Goal: Check status: Check status

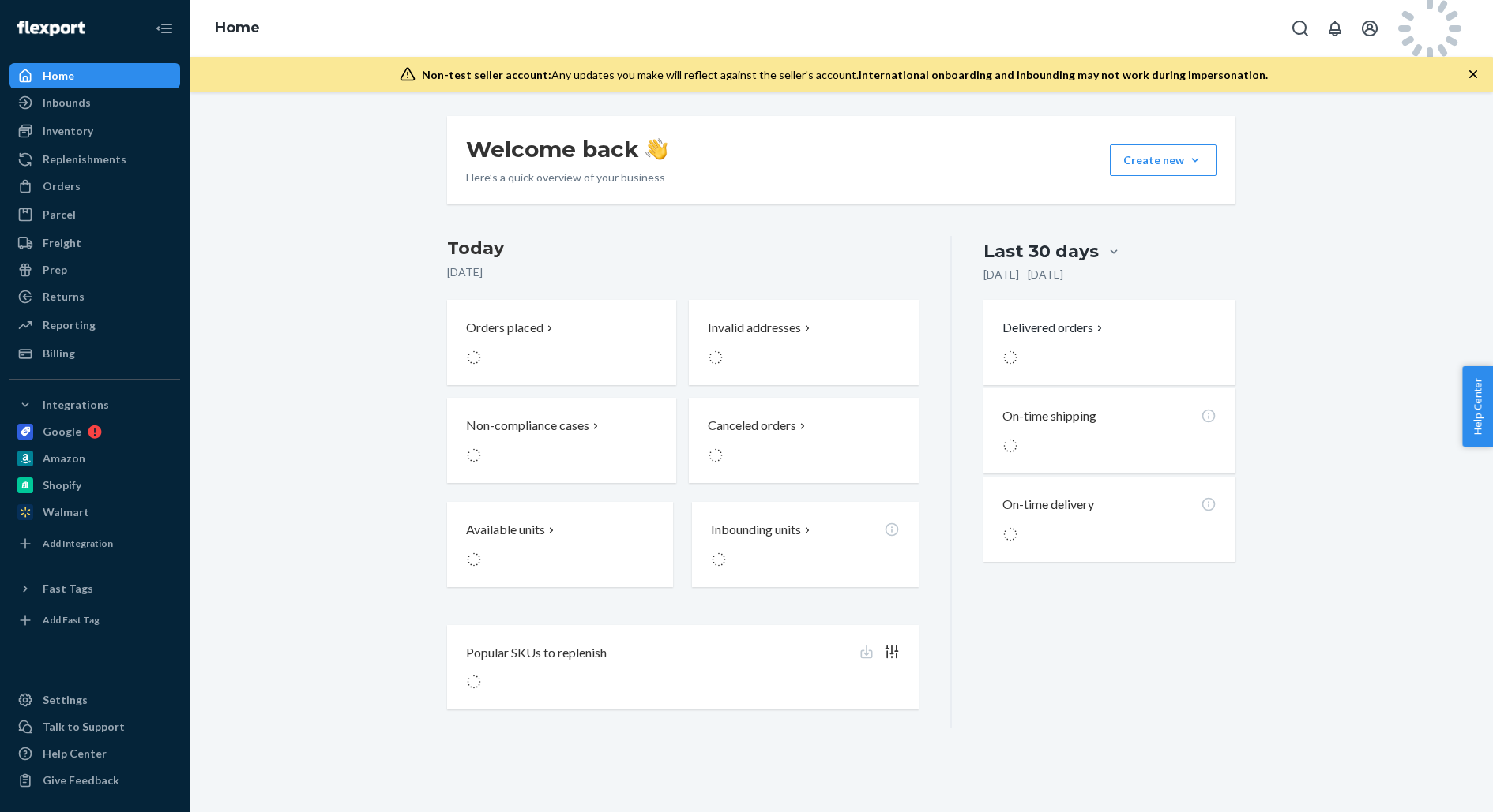
click at [1039, 194] on div "Welcome back Here’s a quick overview of your business Create new Create new inb…" at bounding box center [841, 160] width 788 height 88
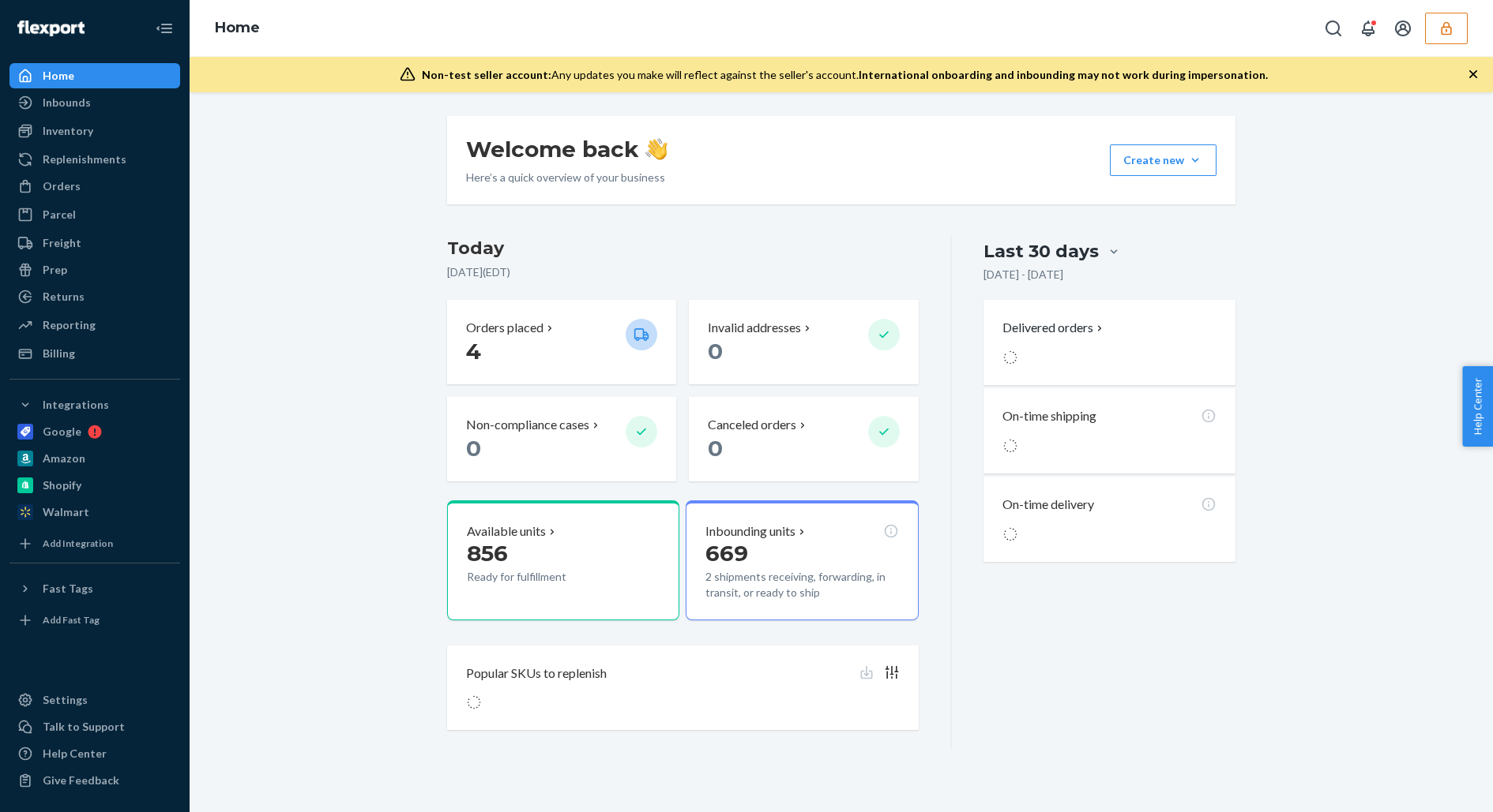
click at [1470, 44] on div "Home" at bounding box center [841, 28] width 1303 height 57
click at [1445, 40] on button "button" at bounding box center [1445, 28] width 43 height 32
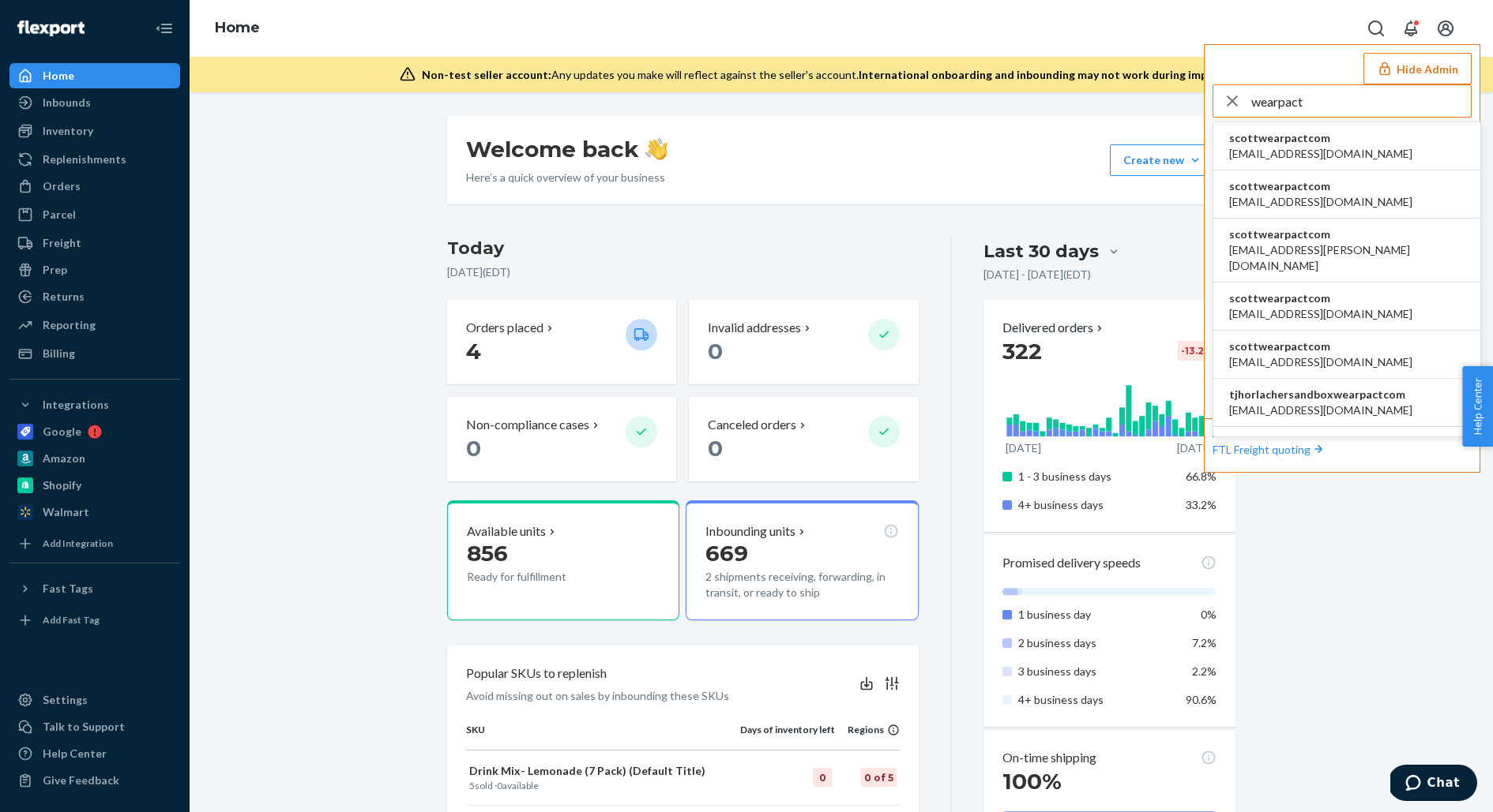
type input "wearpact"
click at [1352, 153] on li "scottwearpactcom apowell@wearpact.com" at bounding box center [1346, 146] width 267 height 48
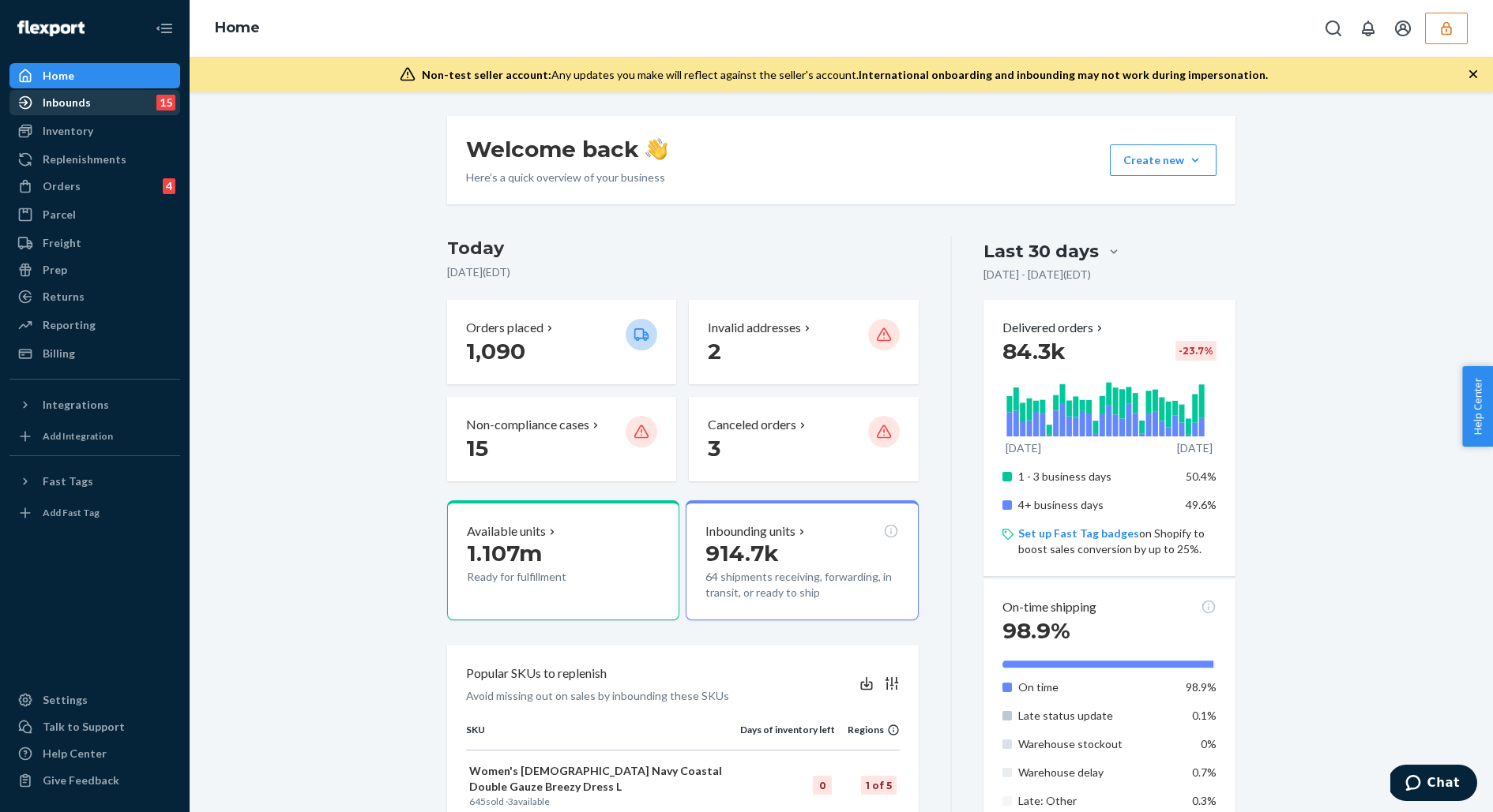
click at [152, 100] on div "Inbounds 15" at bounding box center [94, 102] width 168 height 22
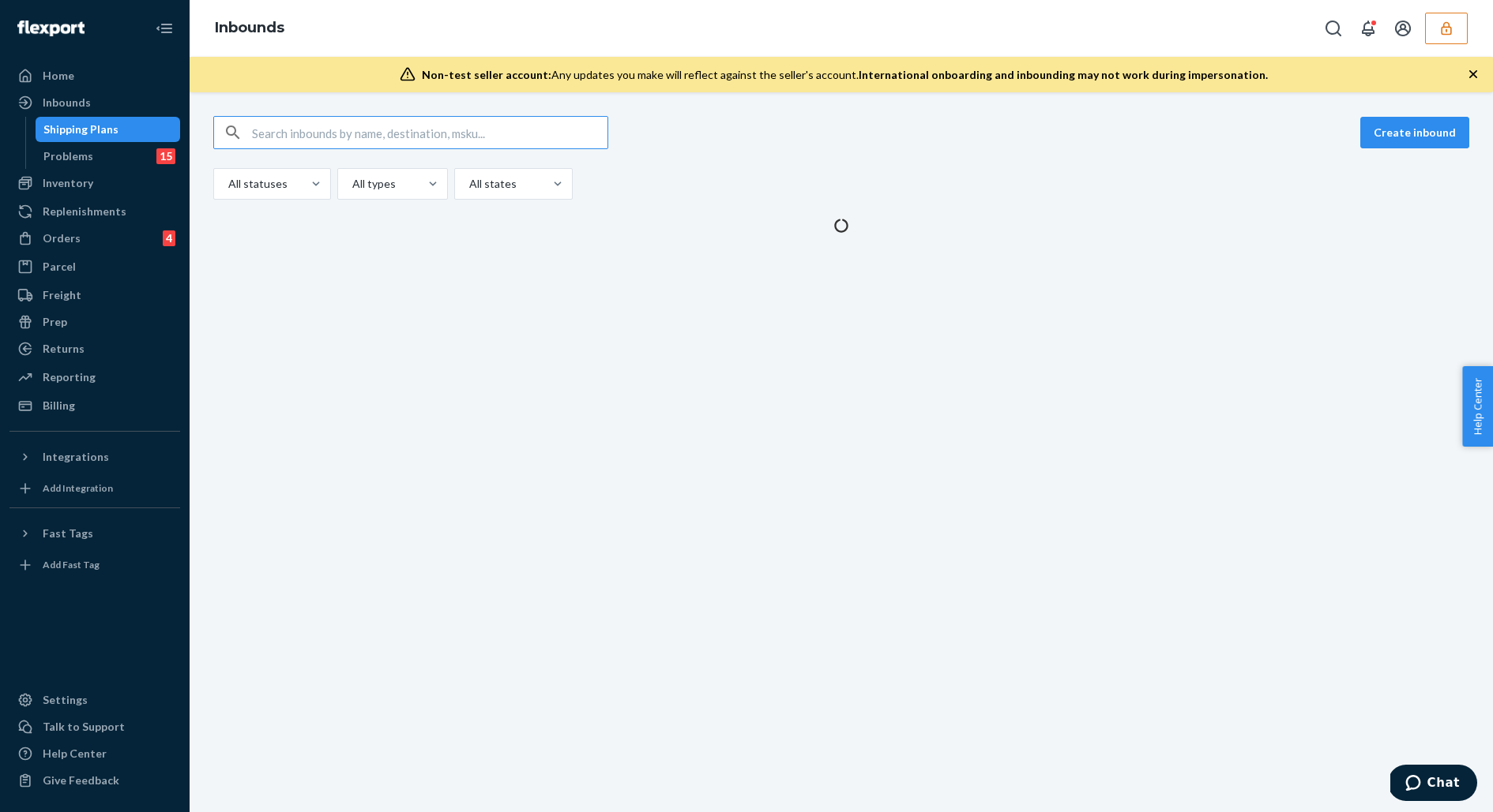
type input "9882634"
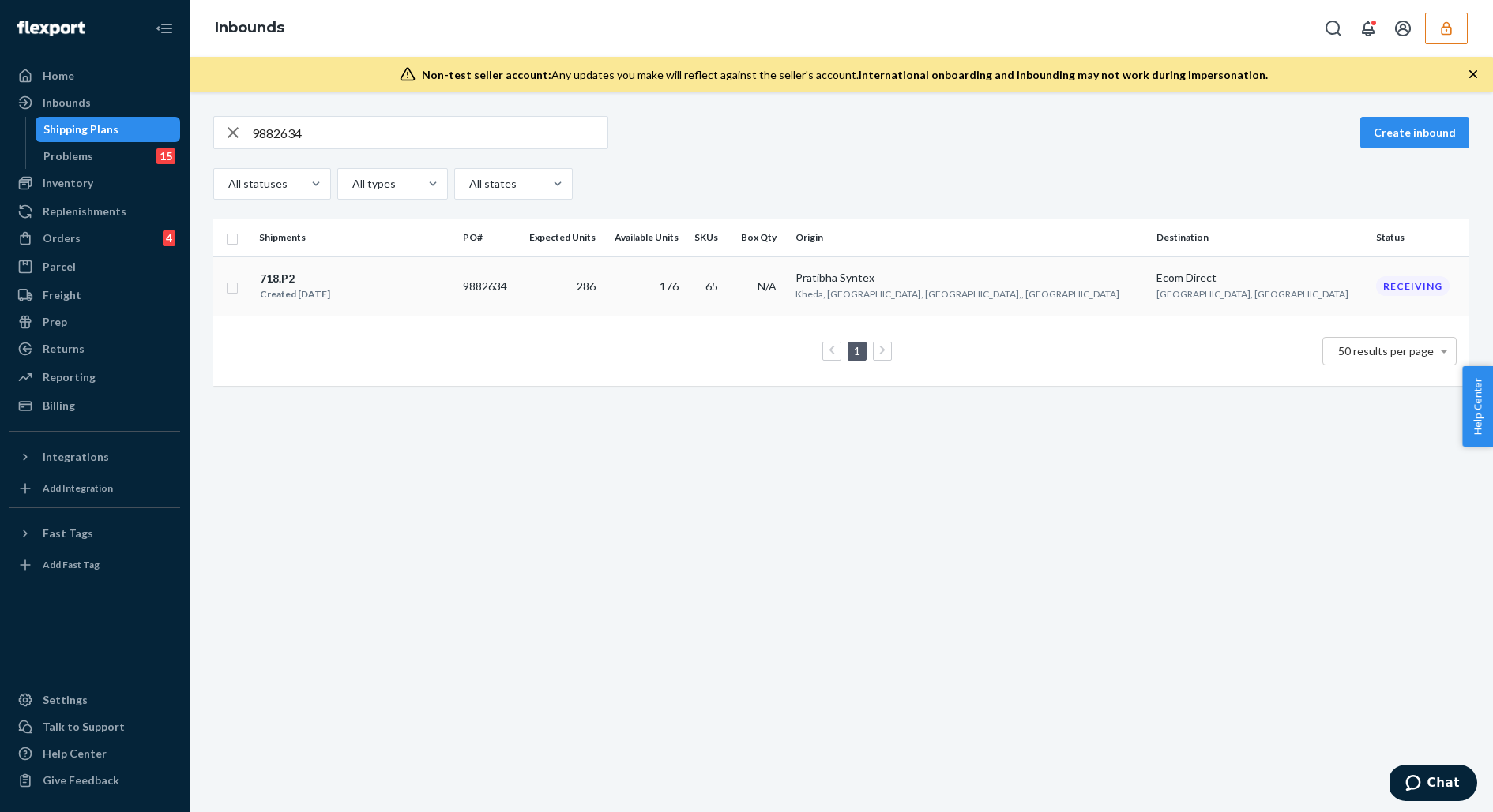
click at [390, 286] on div "718.P2 Created [DATE]" at bounding box center [354, 287] width 191 height 33
click at [390, 286] on div "9882634 Create inbound All statuses All types All states Shipments PO# Expected…" at bounding box center [841, 452] width 1303 height 720
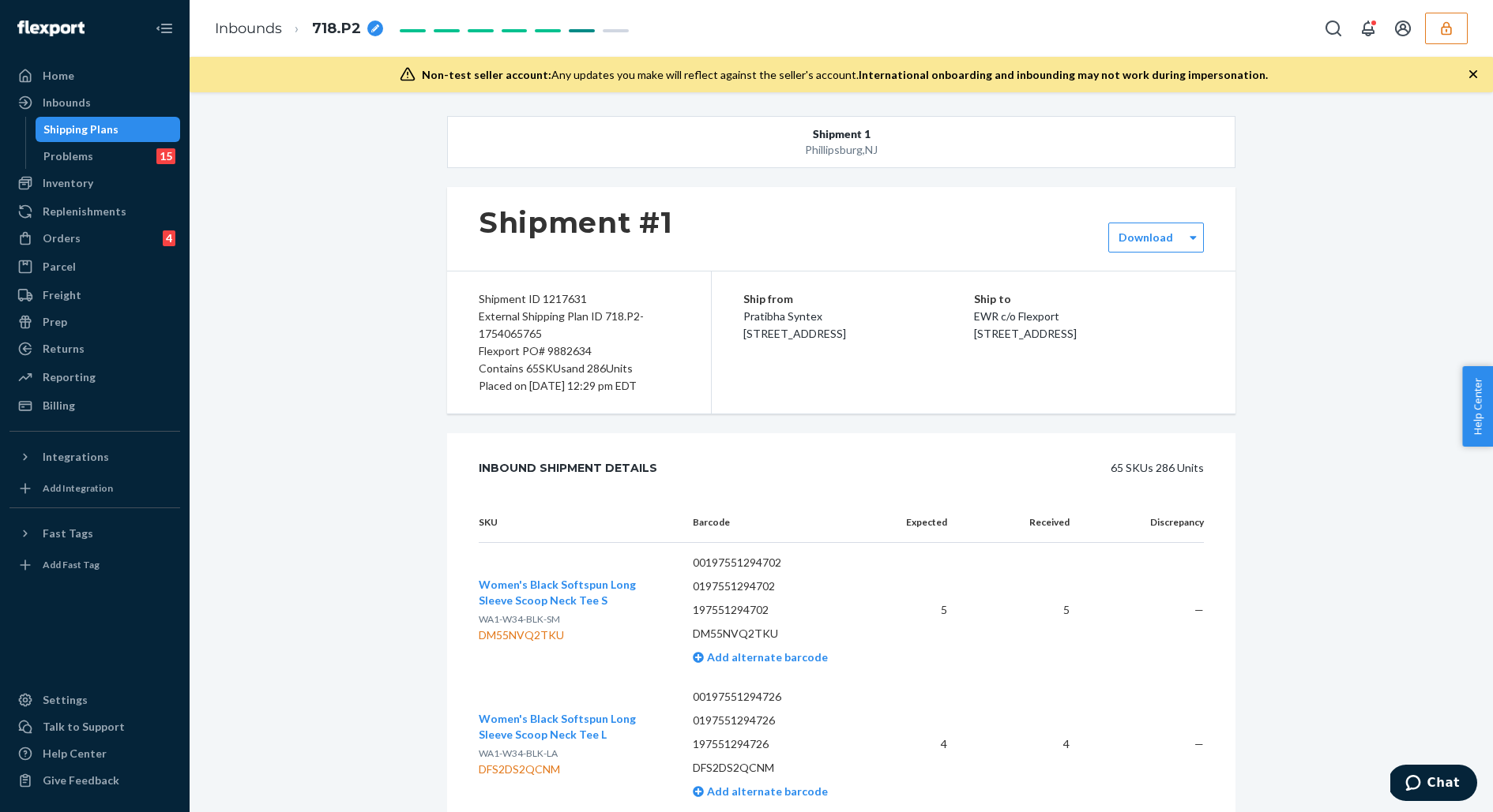
click at [1475, 75] on icon "button" at bounding box center [1473, 74] width 8 height 8
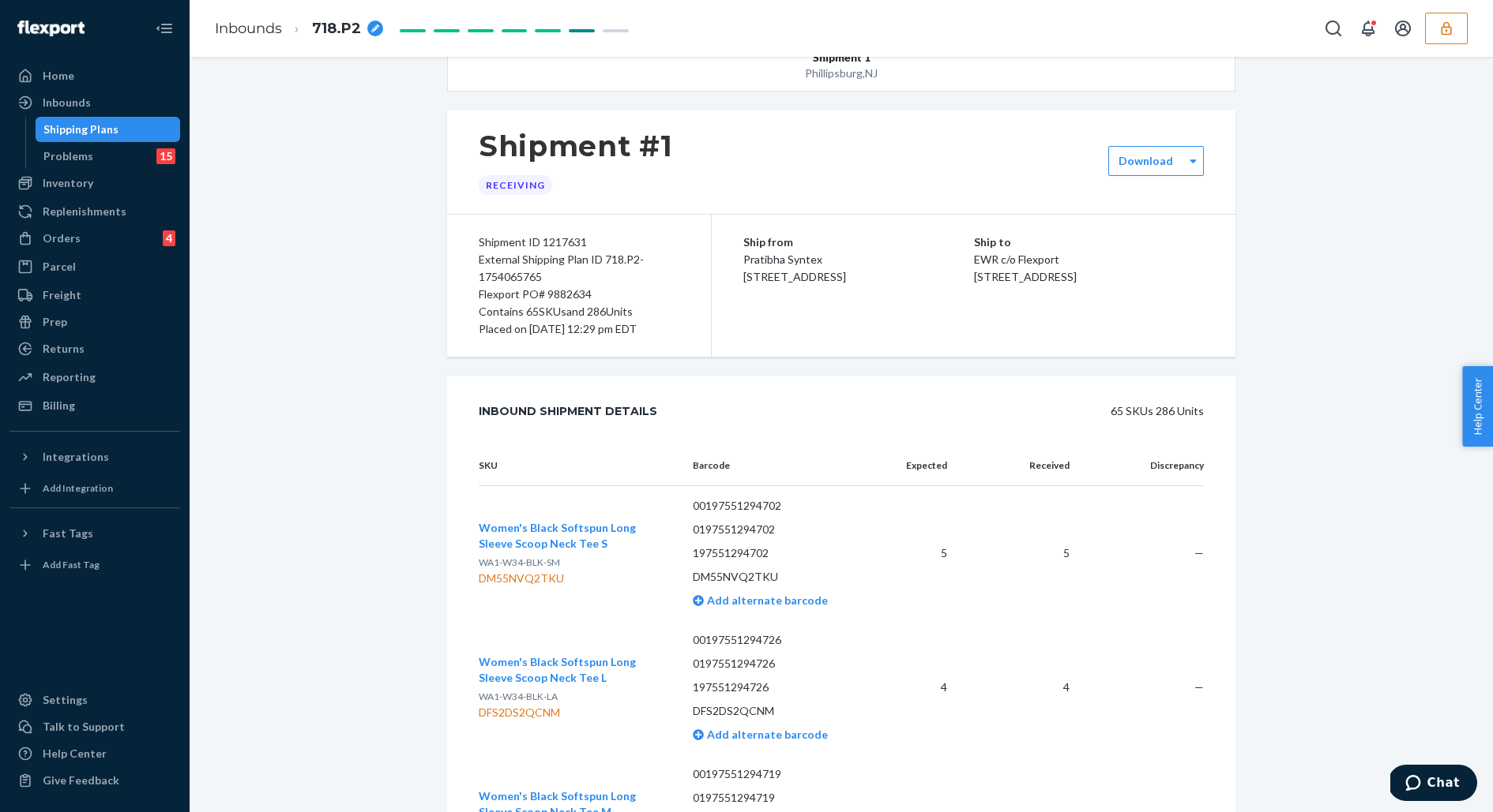
scroll to position [44, 0]
click at [558, 288] on div "Flexport PO# 9882634" at bounding box center [579, 292] width 201 height 17
copy div "9882634"
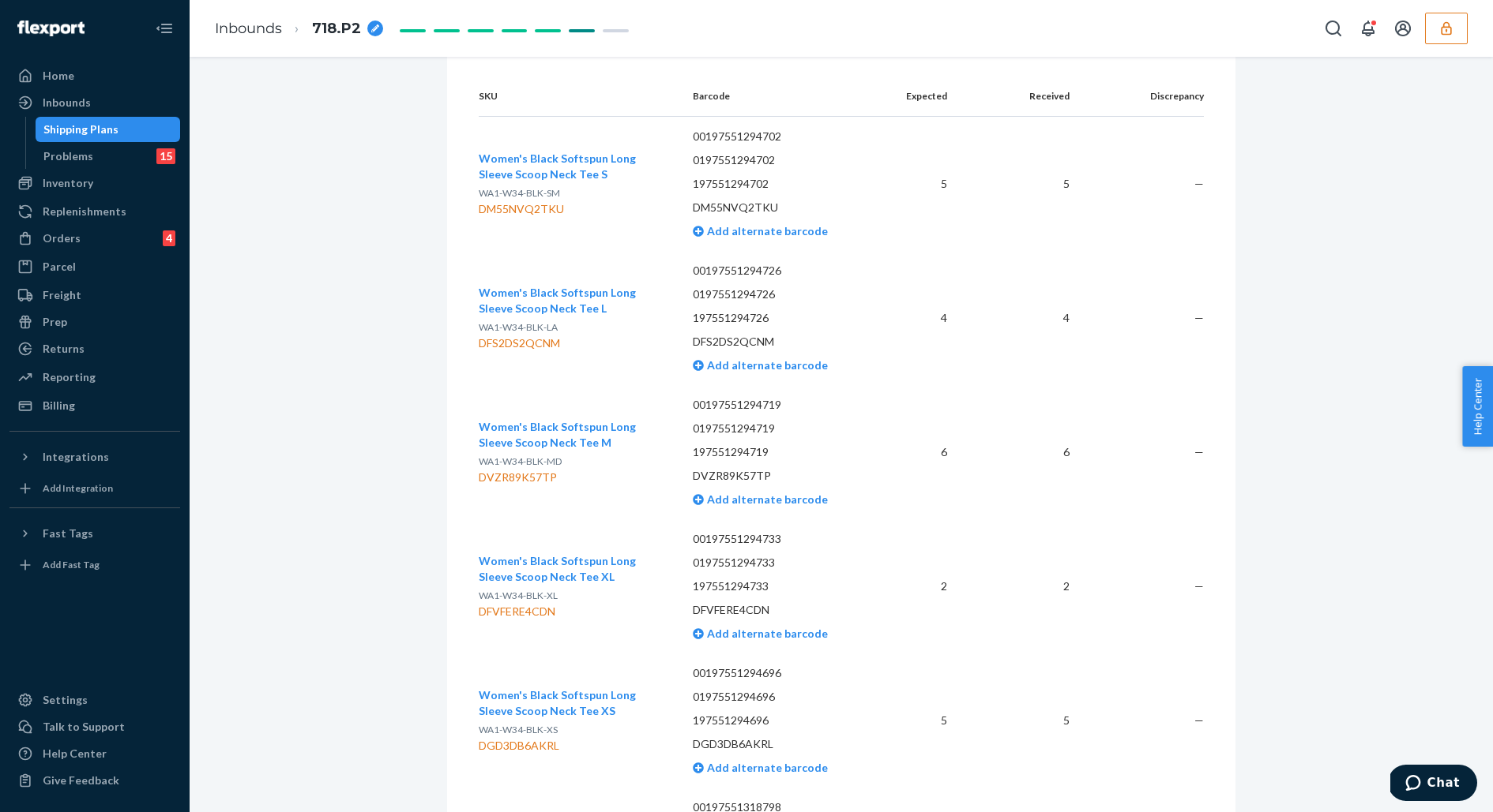
scroll to position [0, 0]
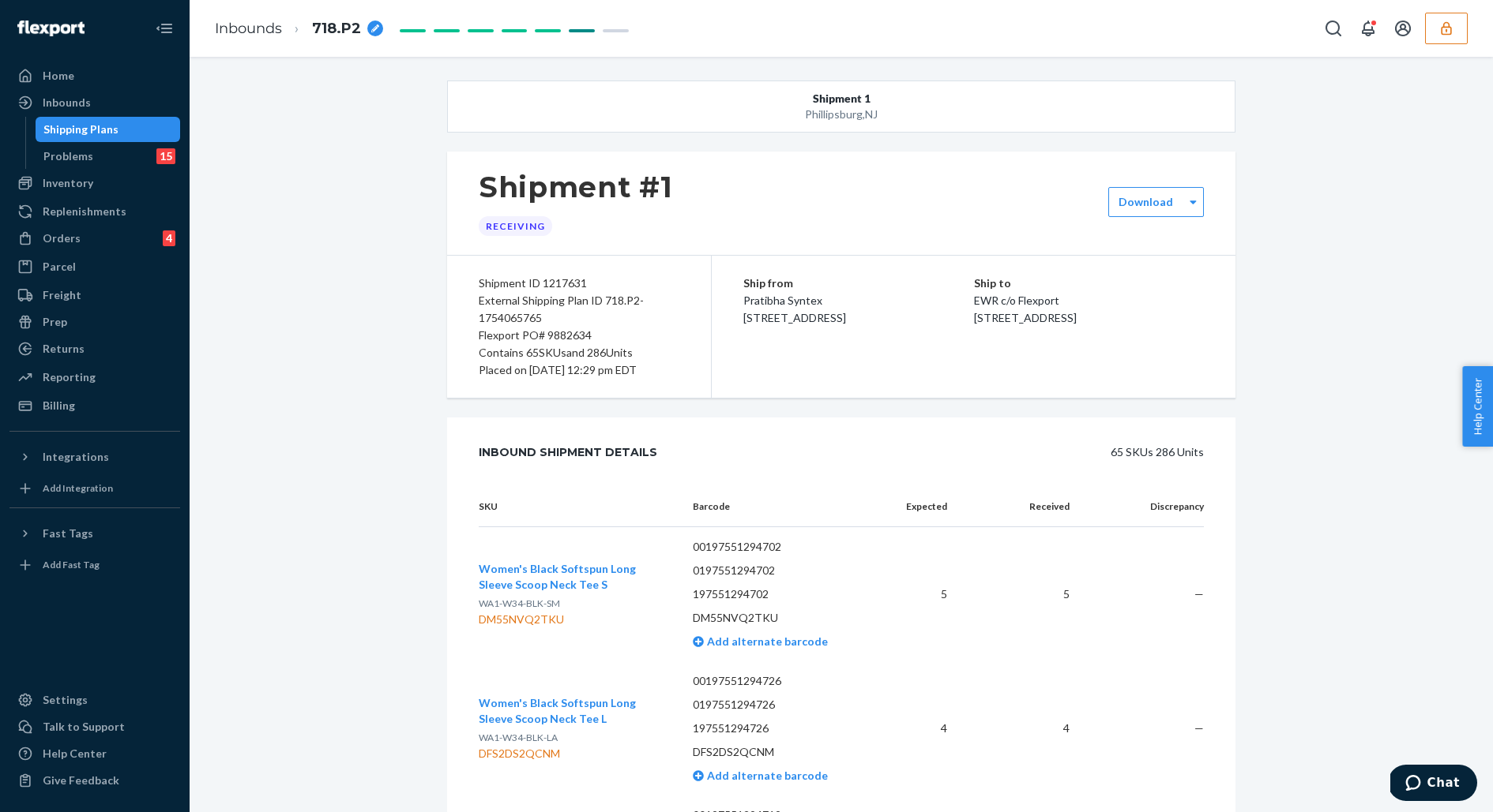
click at [576, 330] on div "Flexport PO# 9882634" at bounding box center [579, 335] width 201 height 17
copy div "9882634"
click at [929, 307] on div "Ship from Pratibha Syntex [STREET_ADDRESS]" at bounding box center [859, 300] width 231 height 52
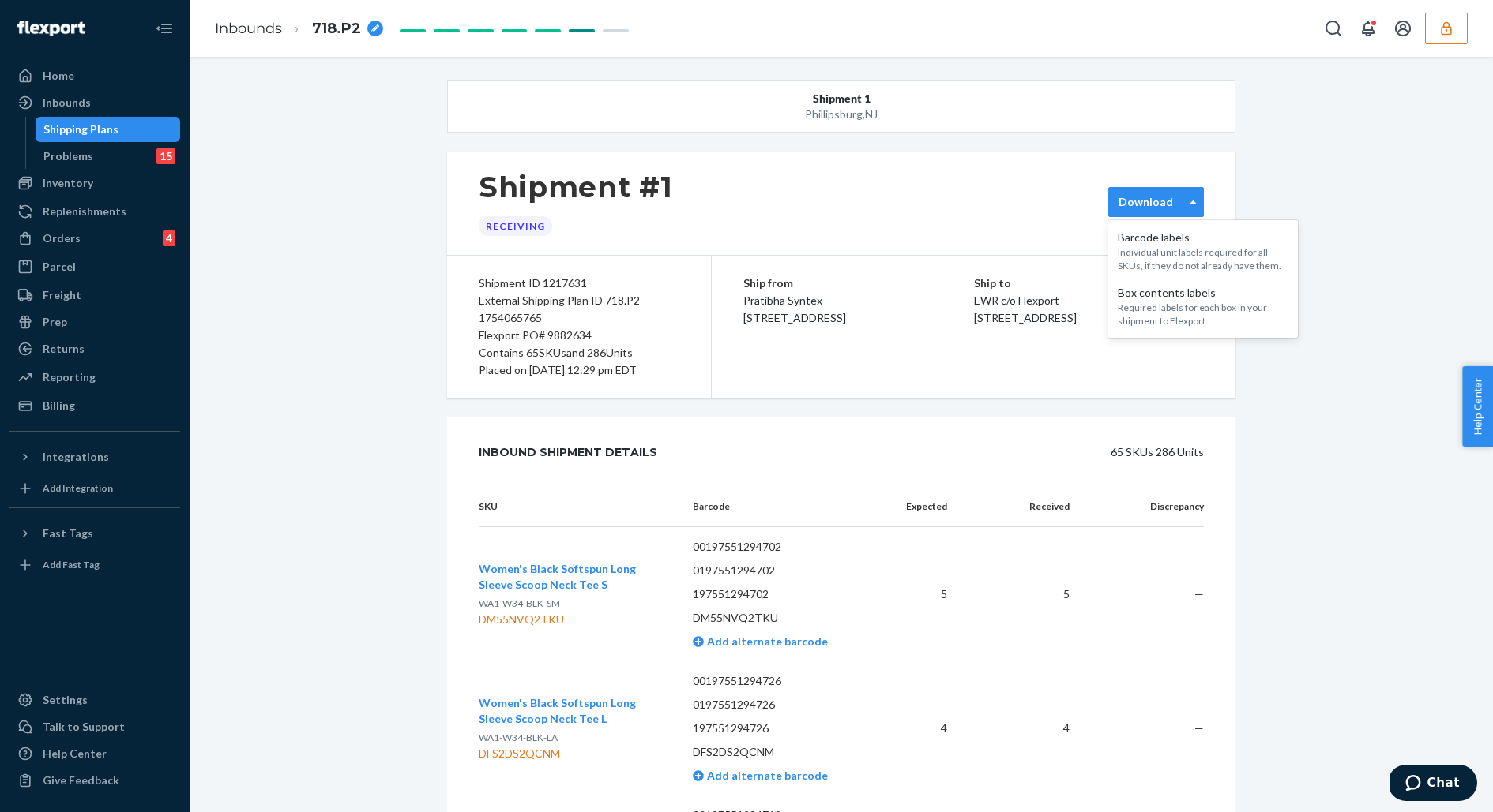
click at [1153, 201] on label "Download" at bounding box center [1145, 202] width 54 height 16
click at [1219, 359] on div "Ship from Pratibha Syntex [STREET_ADDRESS] Ship to EWR c/o Flexport [STREET_ADD…" at bounding box center [973, 327] width 524 height 142
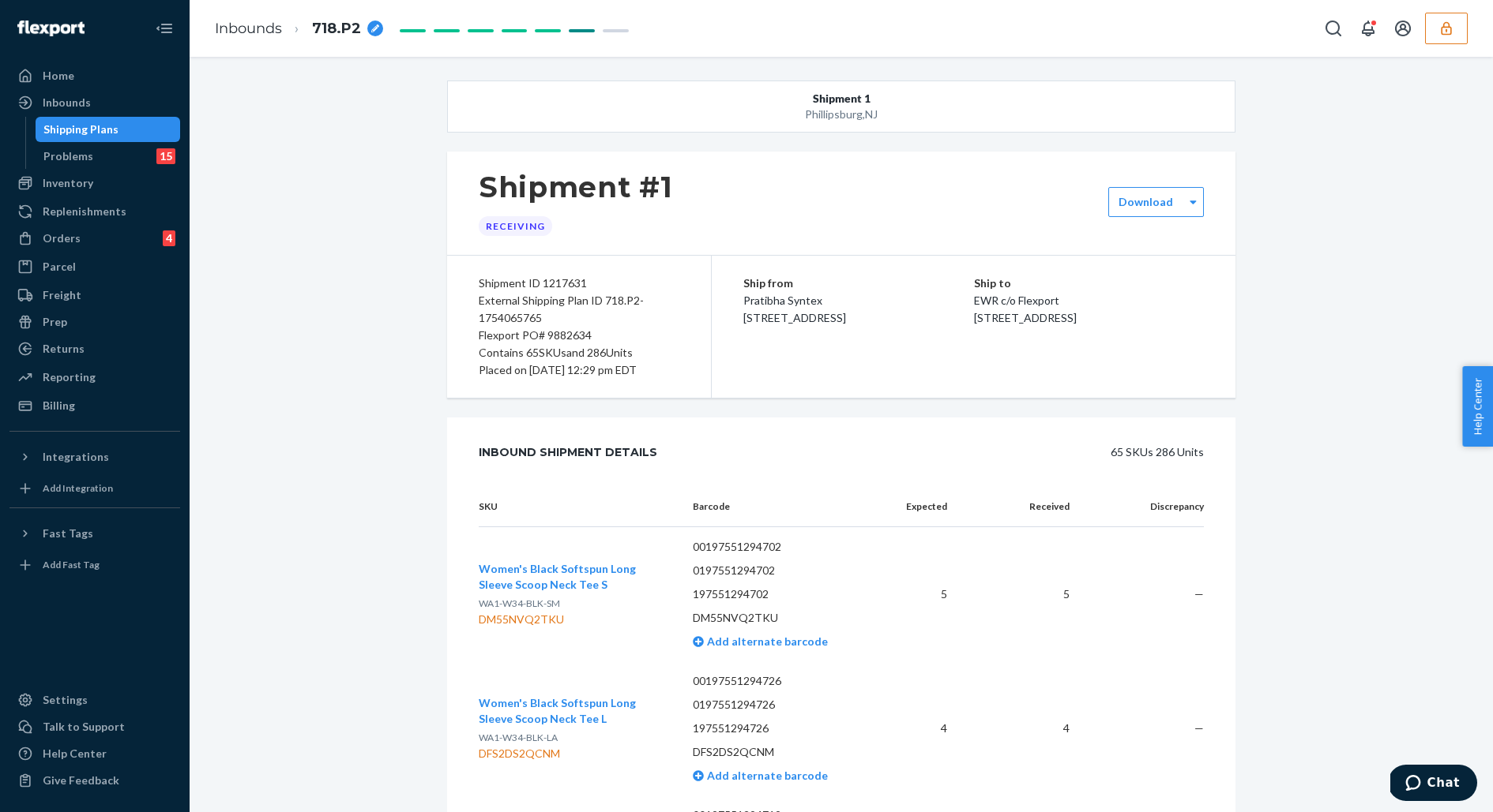
click at [564, 328] on div "Flexport PO# 9882634" at bounding box center [579, 335] width 201 height 17
copy div "9882634"
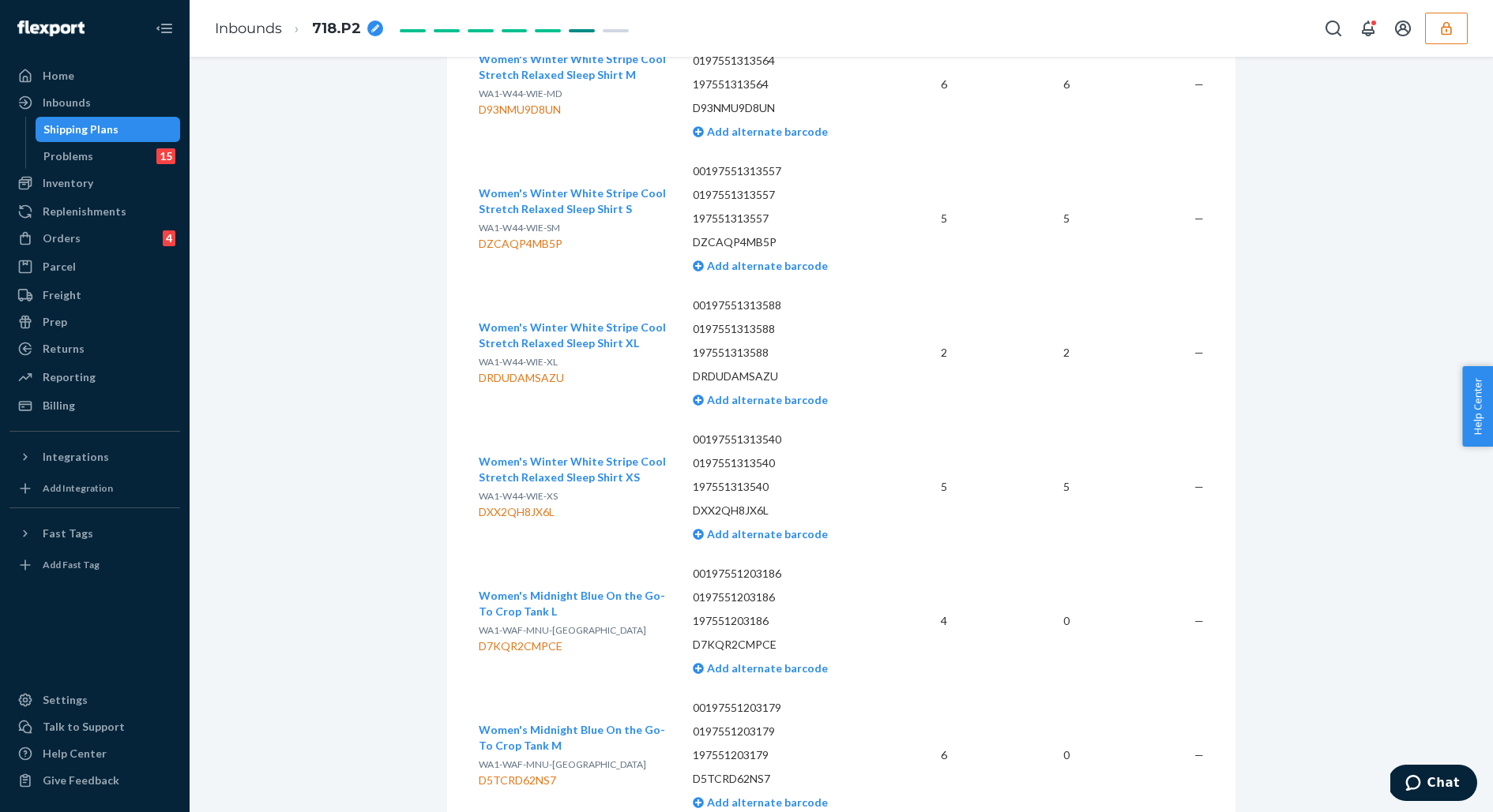
scroll to position [2211, 0]
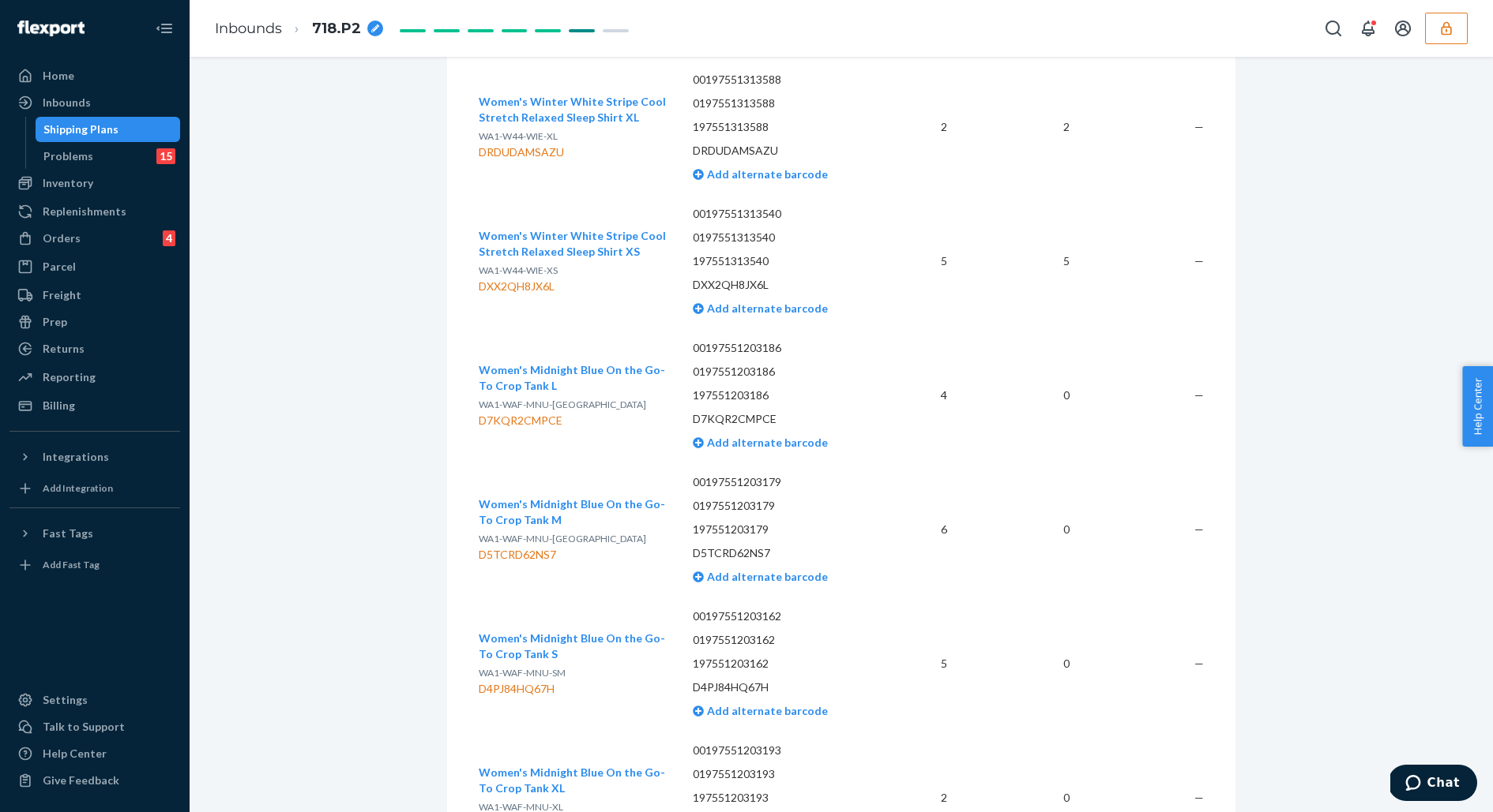
click at [746, 405] on td "00197551203186 0197551203186 197551203186 D7KQR2CMPCE Add alternate barcode" at bounding box center [780, 395] width 202 height 134
copy p "D7KQR2CMPCE"
click at [103, 134] on div "Shipping Plans" at bounding box center [80, 129] width 75 height 16
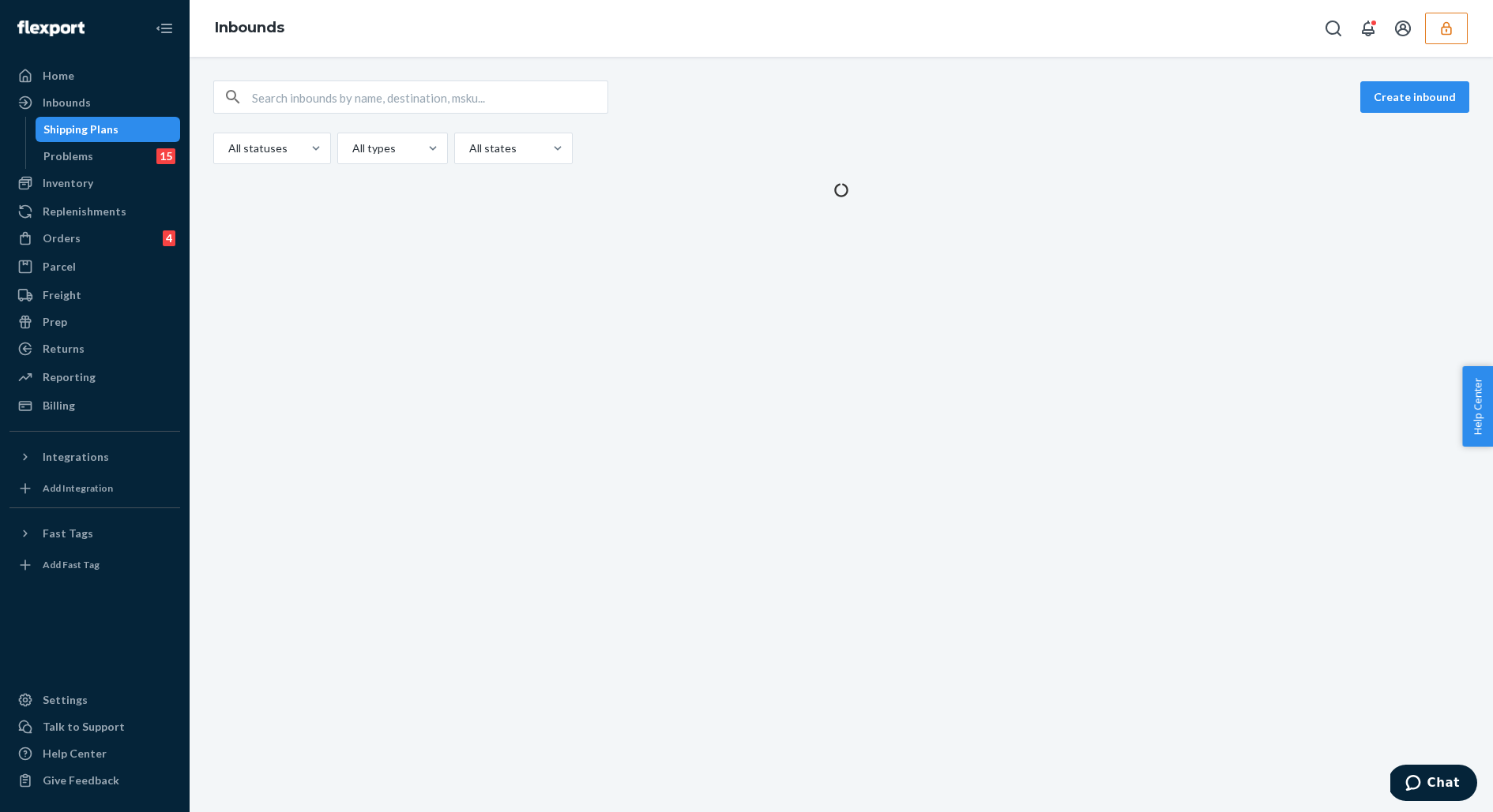
click at [103, 134] on div "Shipping Plans" at bounding box center [80, 129] width 75 height 16
click at [350, 108] on input "text" at bounding box center [429, 97] width 356 height 32
paste input "D7KQR2CMPCE"
type input "D7KQR2CMPCE"
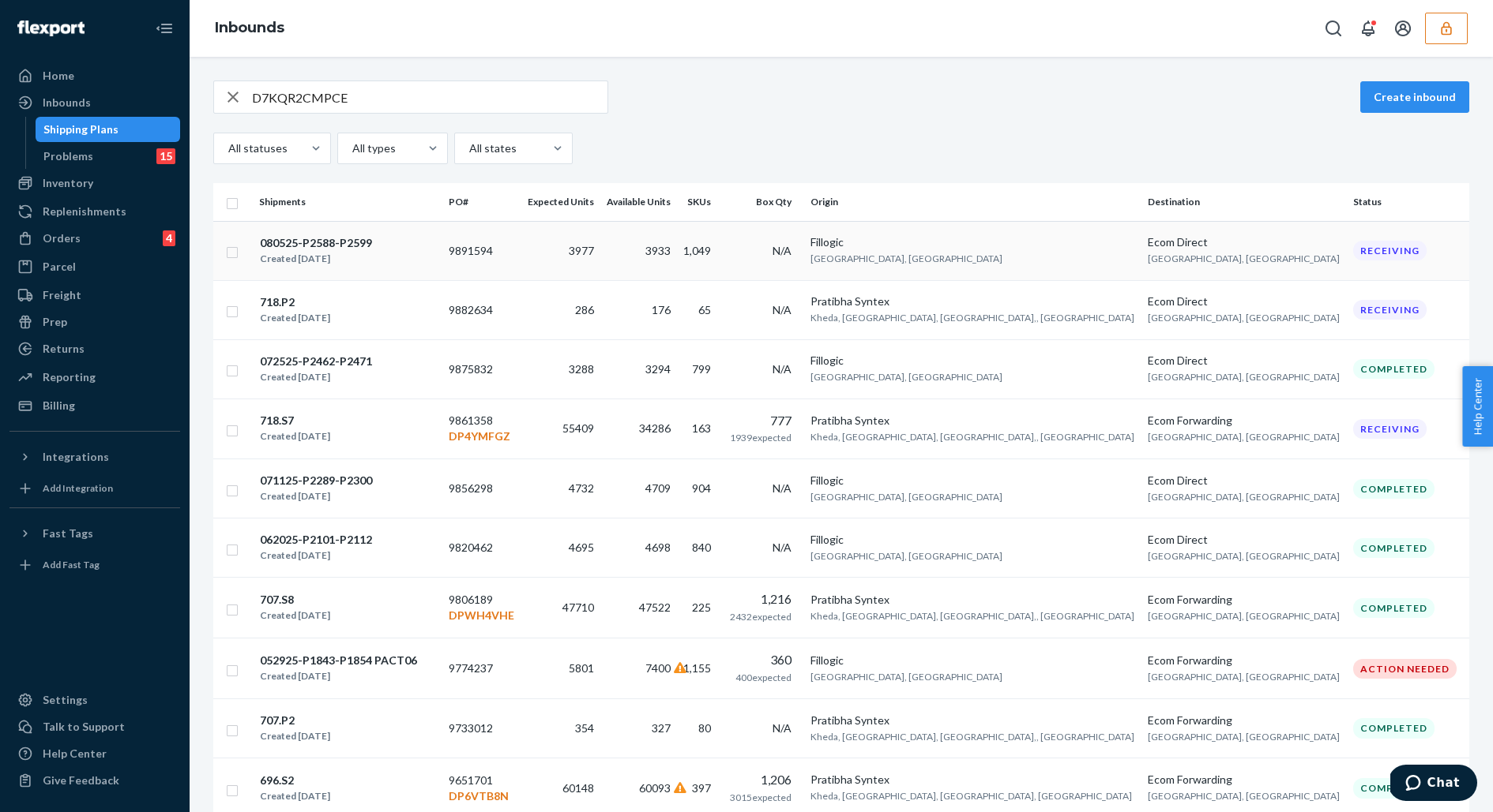
click at [442, 247] on td "080525-P2588-P2599 Created [DATE]" at bounding box center [347, 250] width 189 height 59
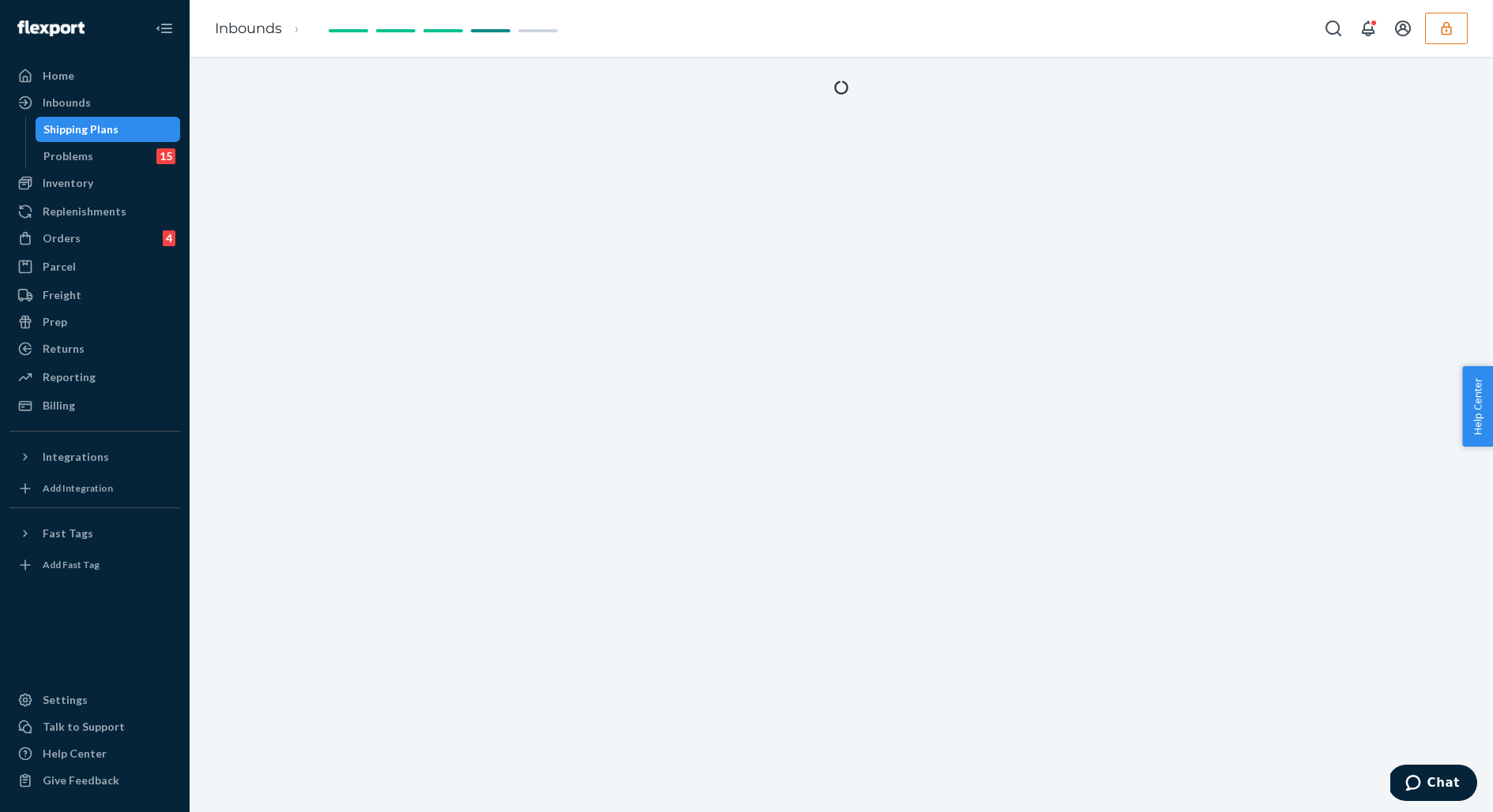
click at [410, 378] on div at bounding box center [841, 435] width 1303 height 756
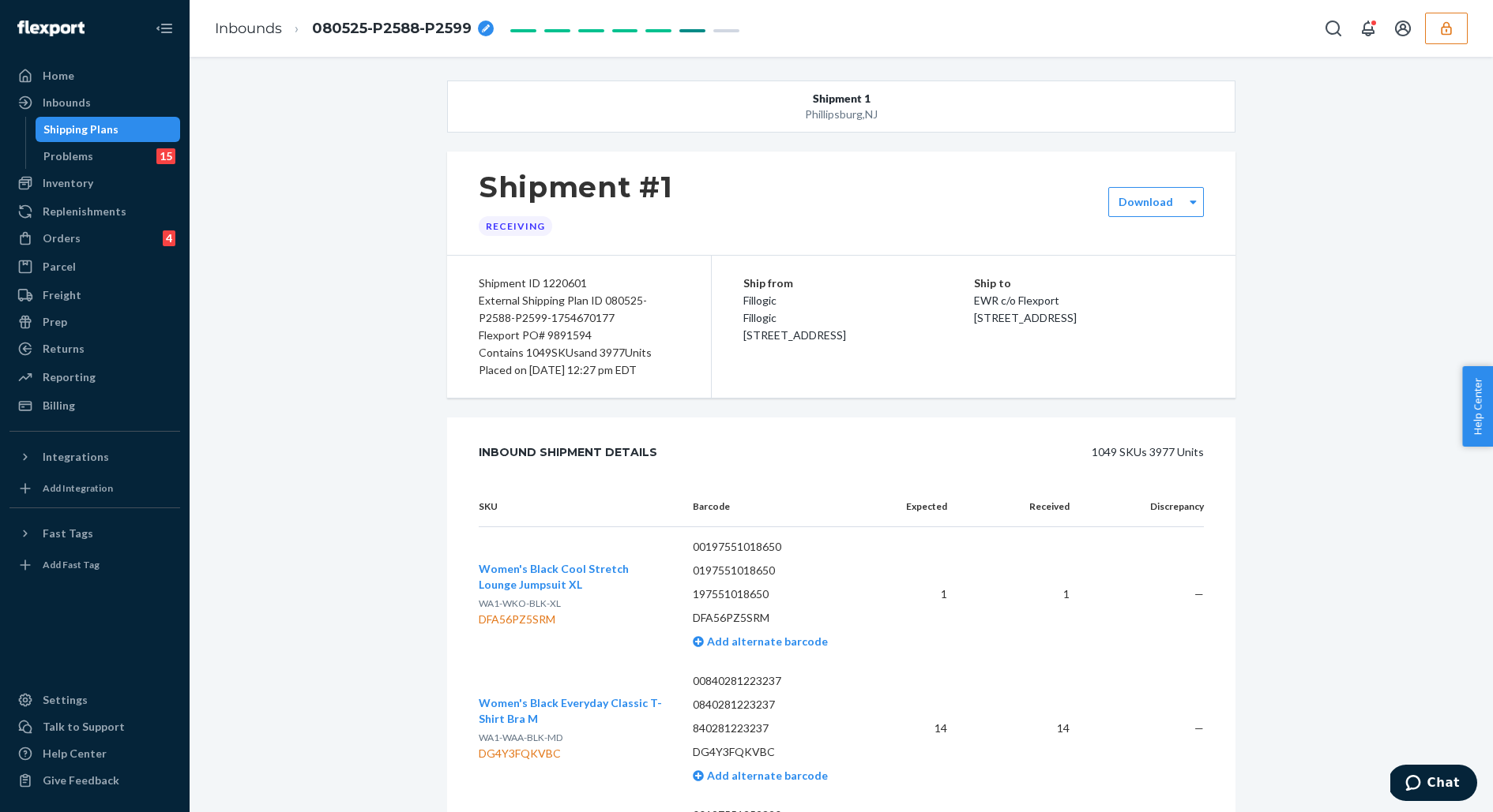
scroll to position [90889, 0]
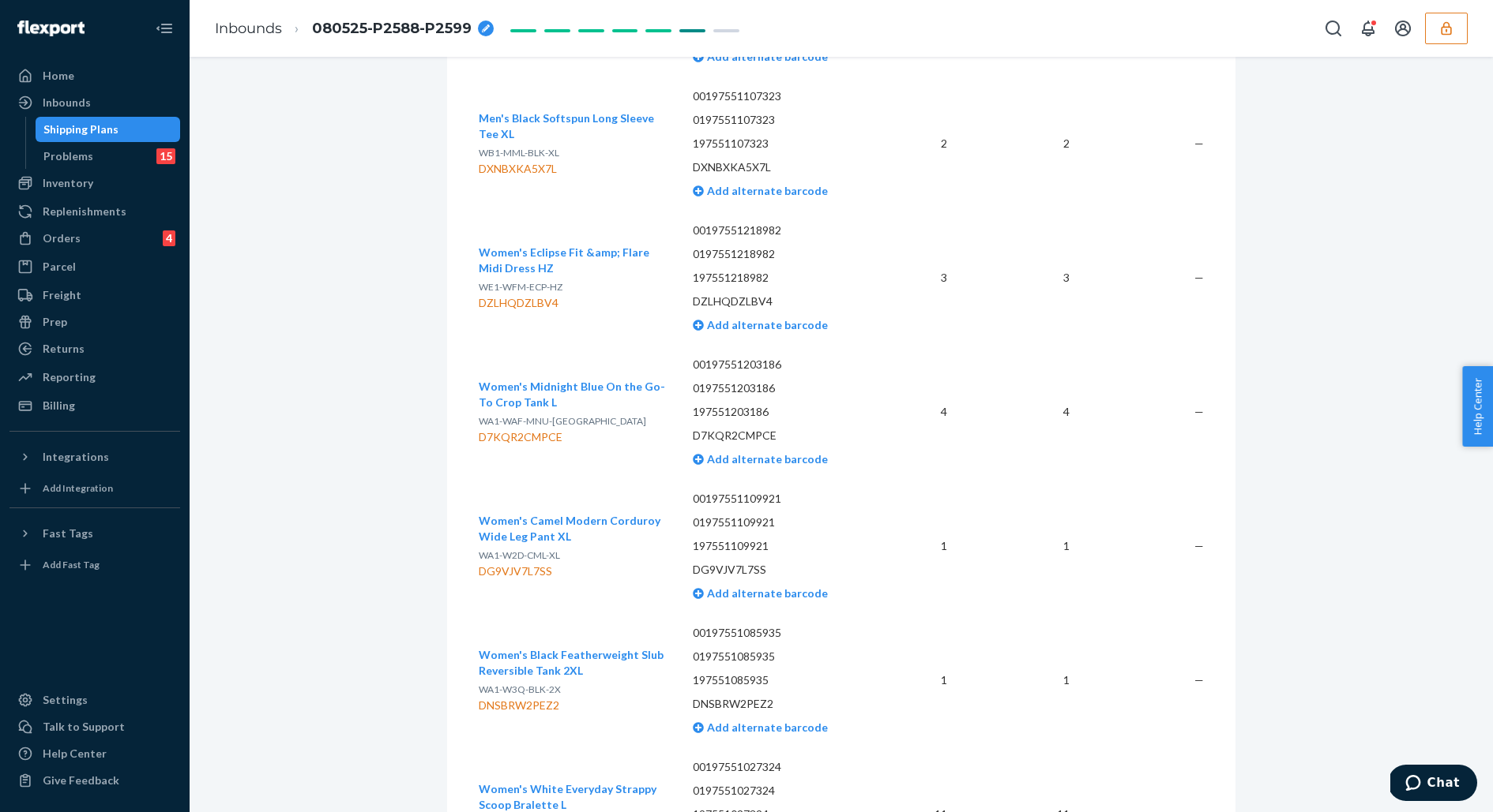
click at [895, 409] on td "4" at bounding box center [919, 412] width 79 height 134
click at [130, 133] on div "Shipping Plans" at bounding box center [108, 129] width 143 height 22
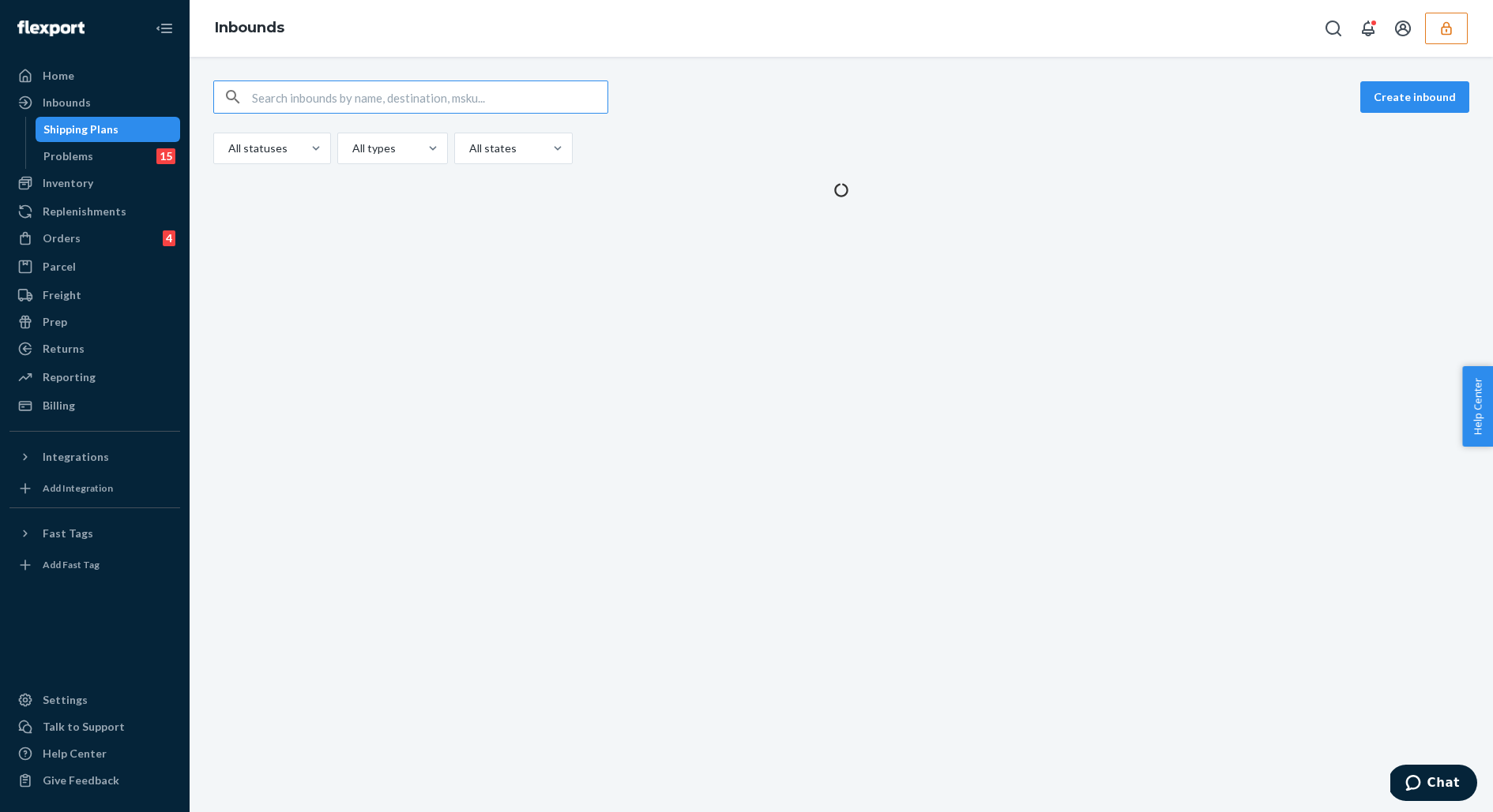
click at [409, 91] on input "text" at bounding box center [429, 97] width 356 height 32
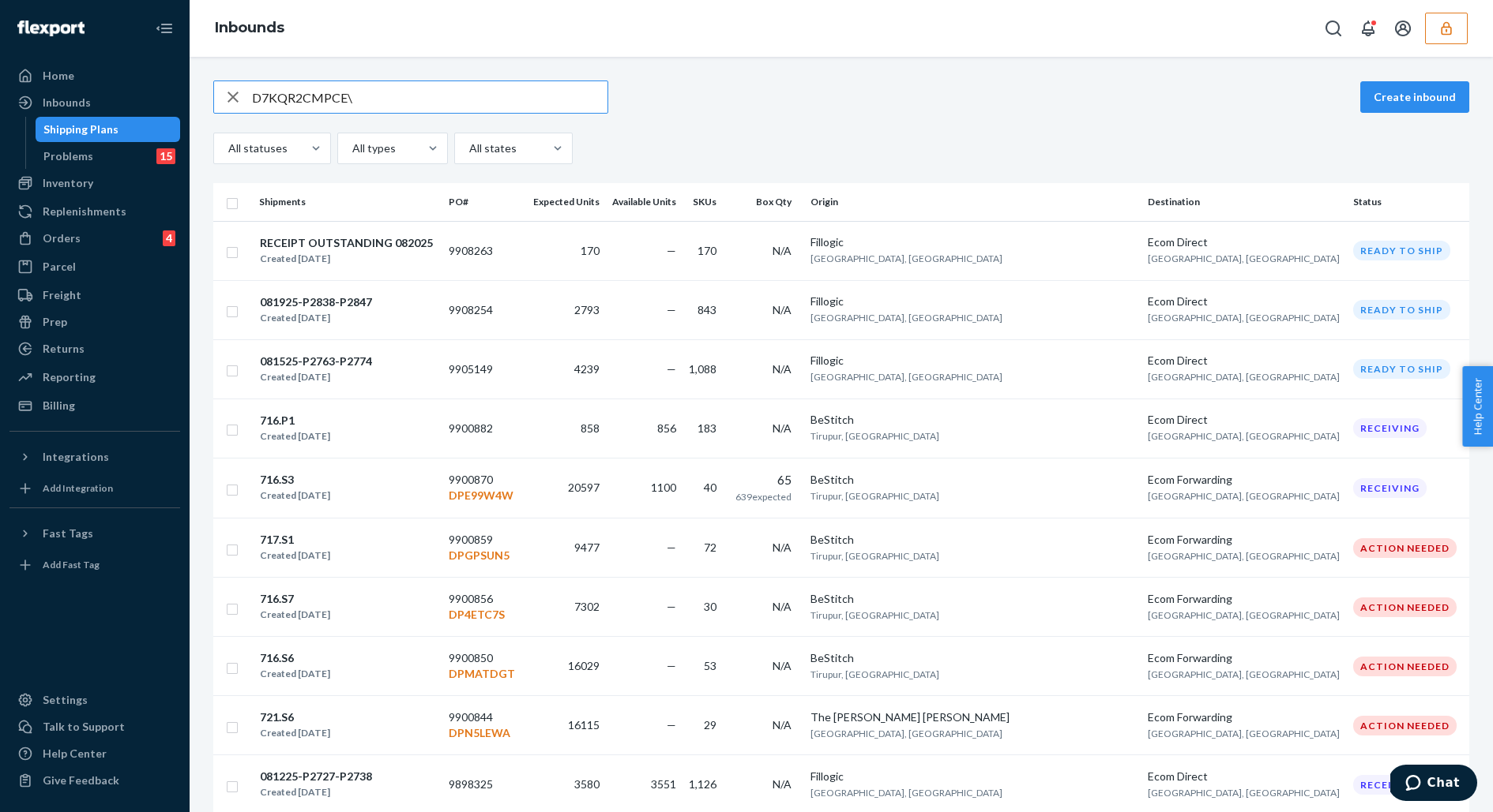
type input "D7KQR2CMPCE"
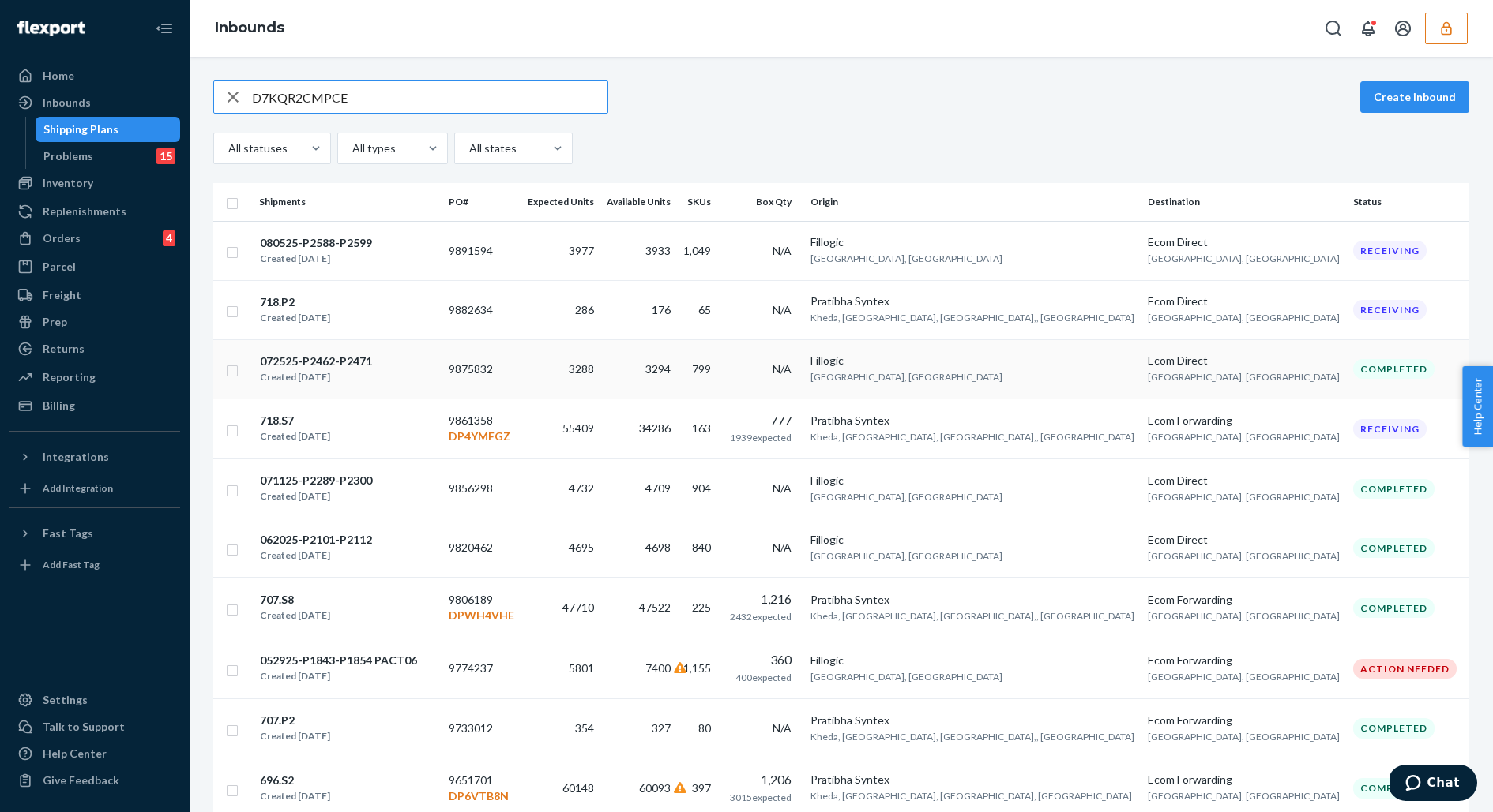
click at [521, 352] on td "9875832" at bounding box center [481, 368] width 79 height 59
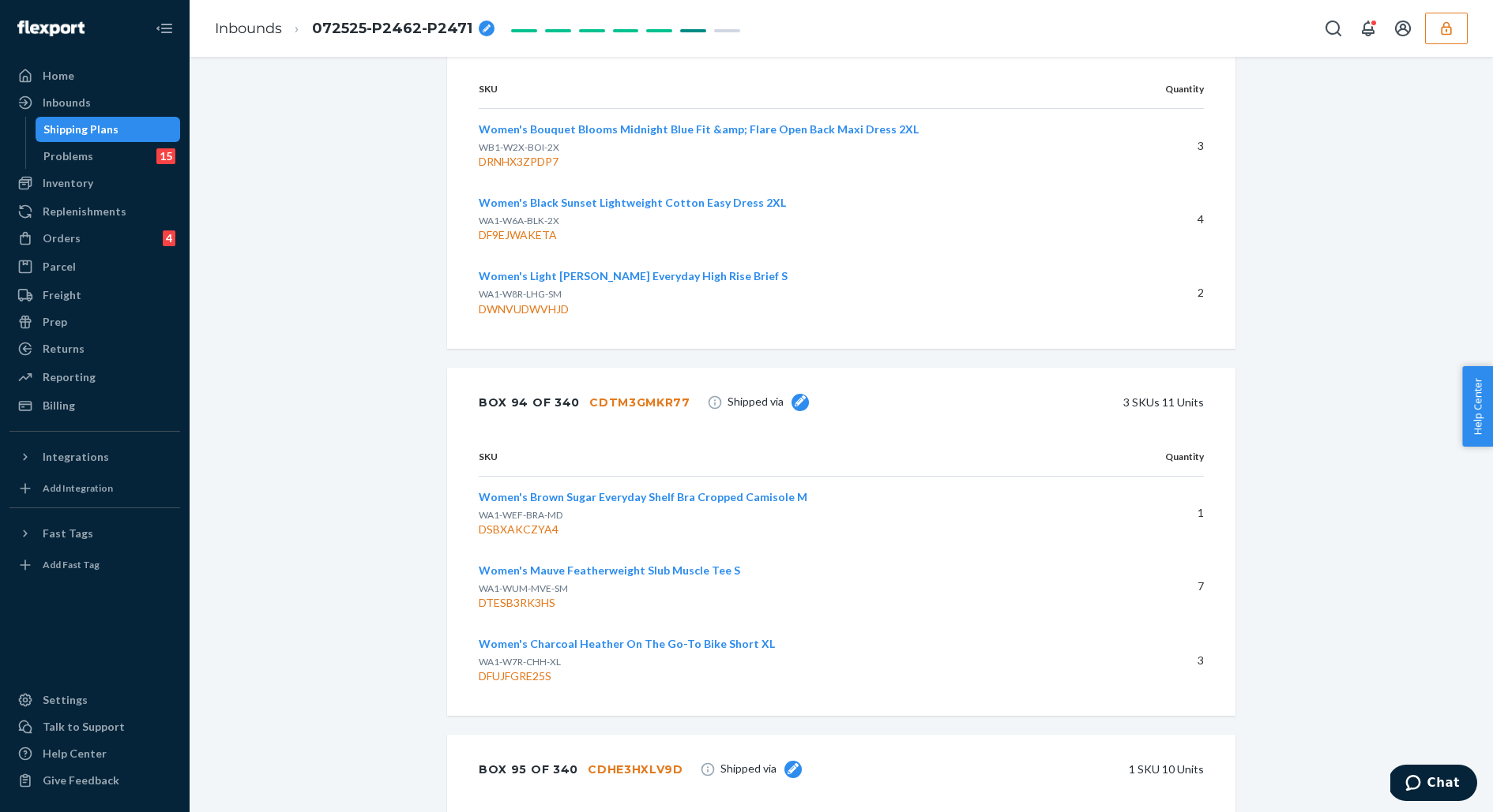
scroll to position [36946, 0]
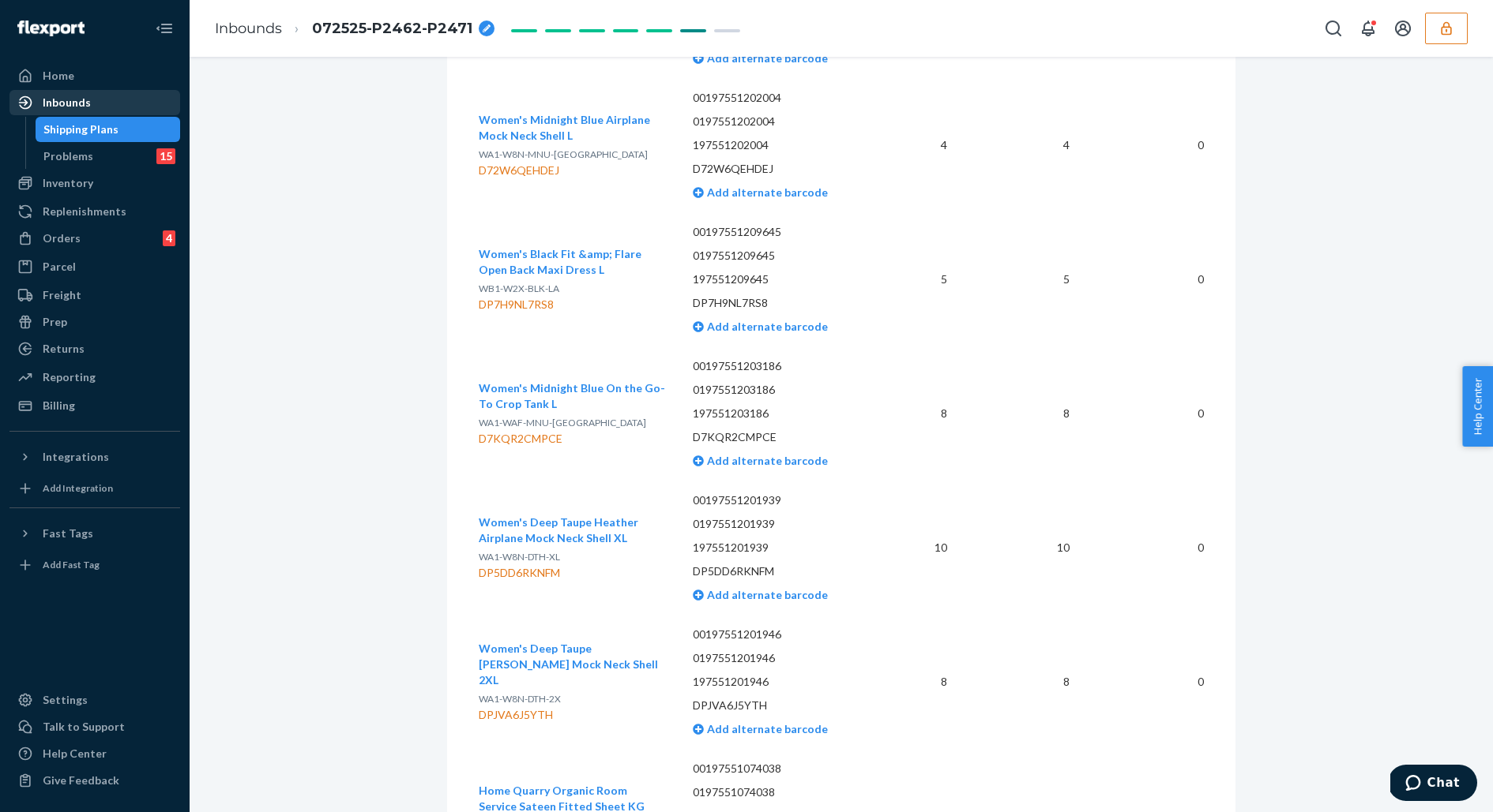
click at [109, 109] on div "Inbounds" at bounding box center [94, 102] width 168 height 22
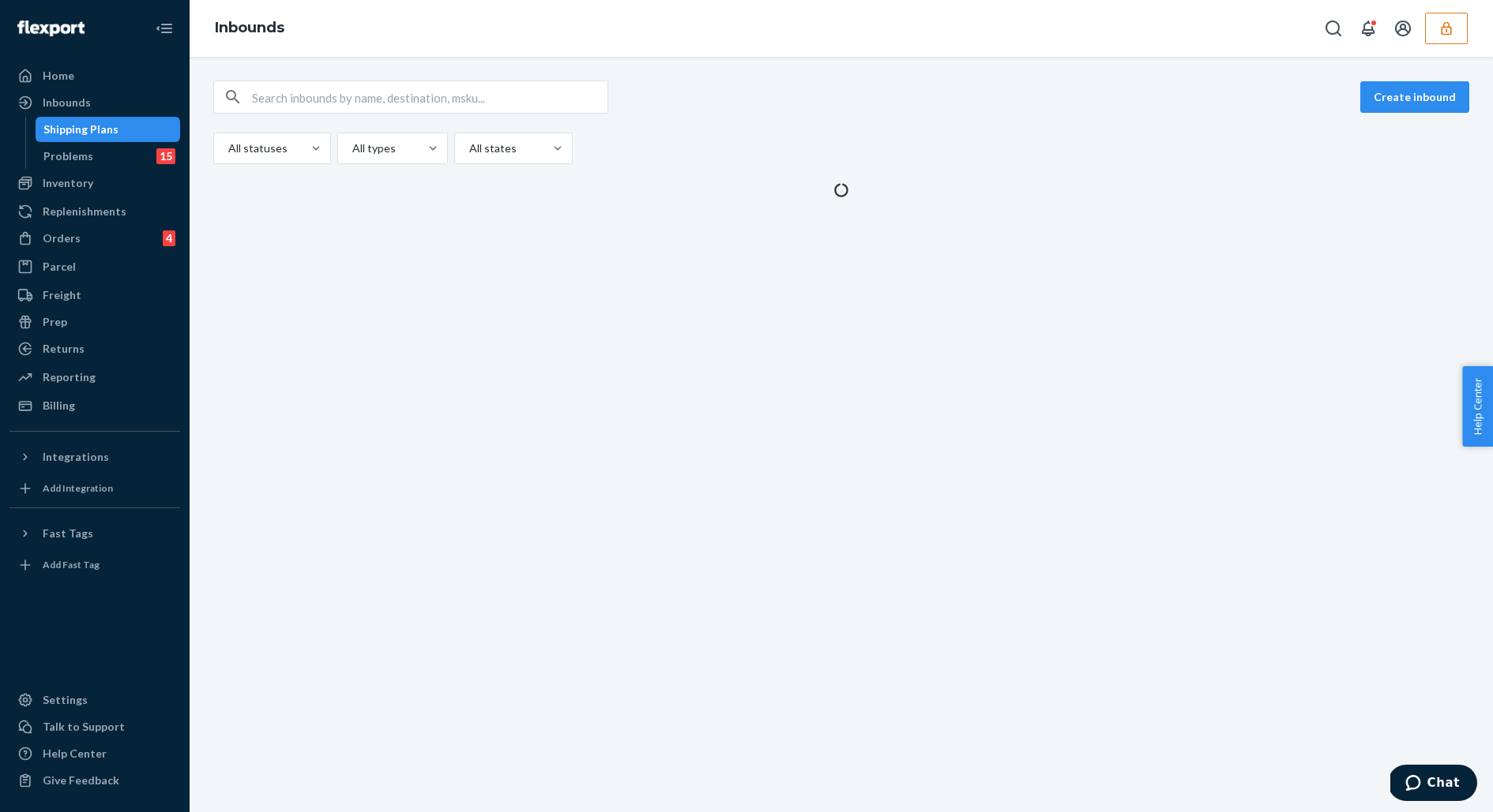
click at [109, 120] on div "Shipping Plans" at bounding box center [108, 129] width 143 height 22
click at [95, 139] on div "Shipping Plans" at bounding box center [108, 129] width 143 height 22
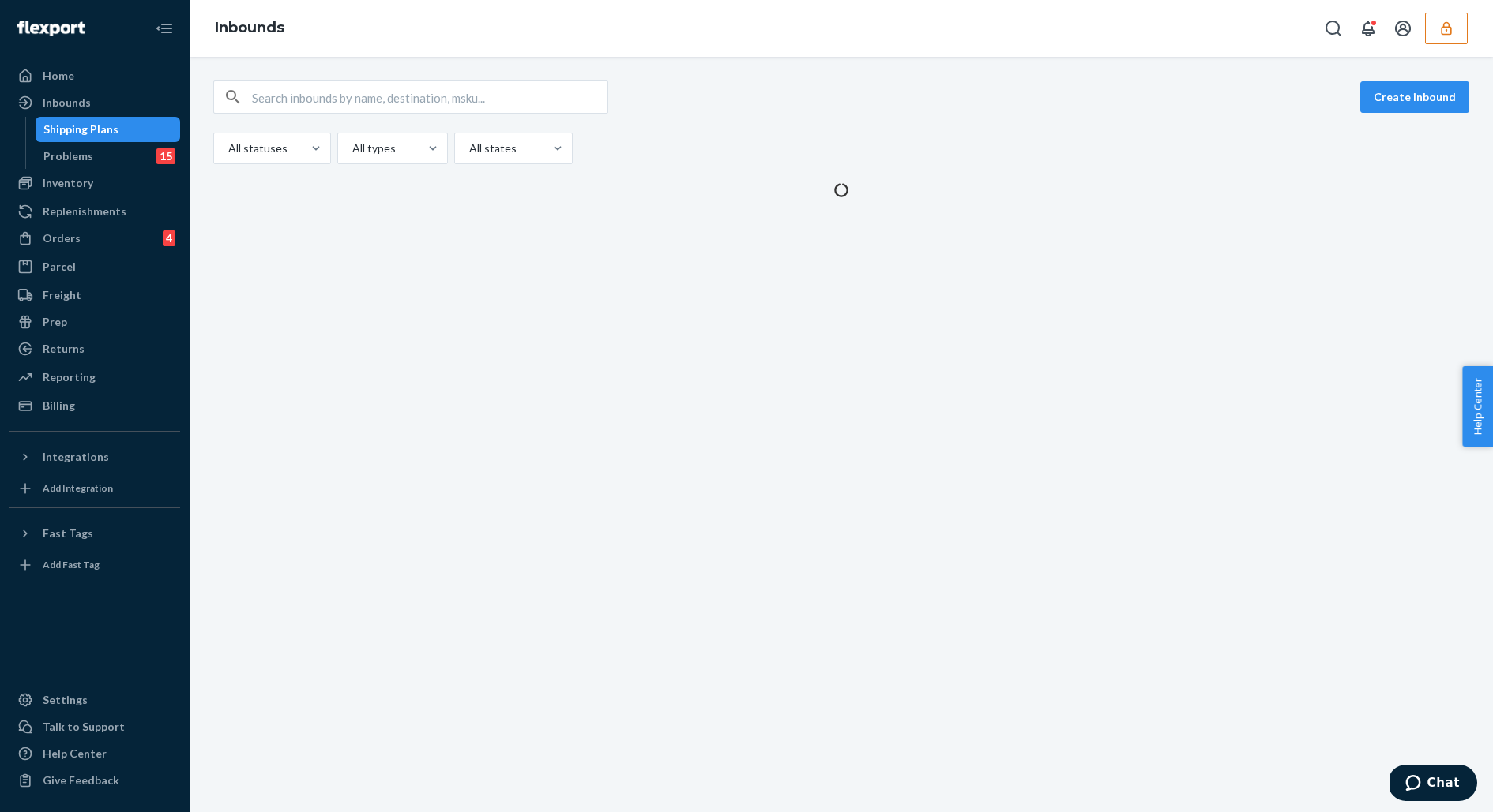
click at [95, 139] on div "Shipping Plans" at bounding box center [108, 129] width 143 height 22
click at [95, 140] on div "Shipping Plans" at bounding box center [108, 129] width 143 height 22
click at [95, 148] on div "Problems 15" at bounding box center [108, 156] width 143 height 22
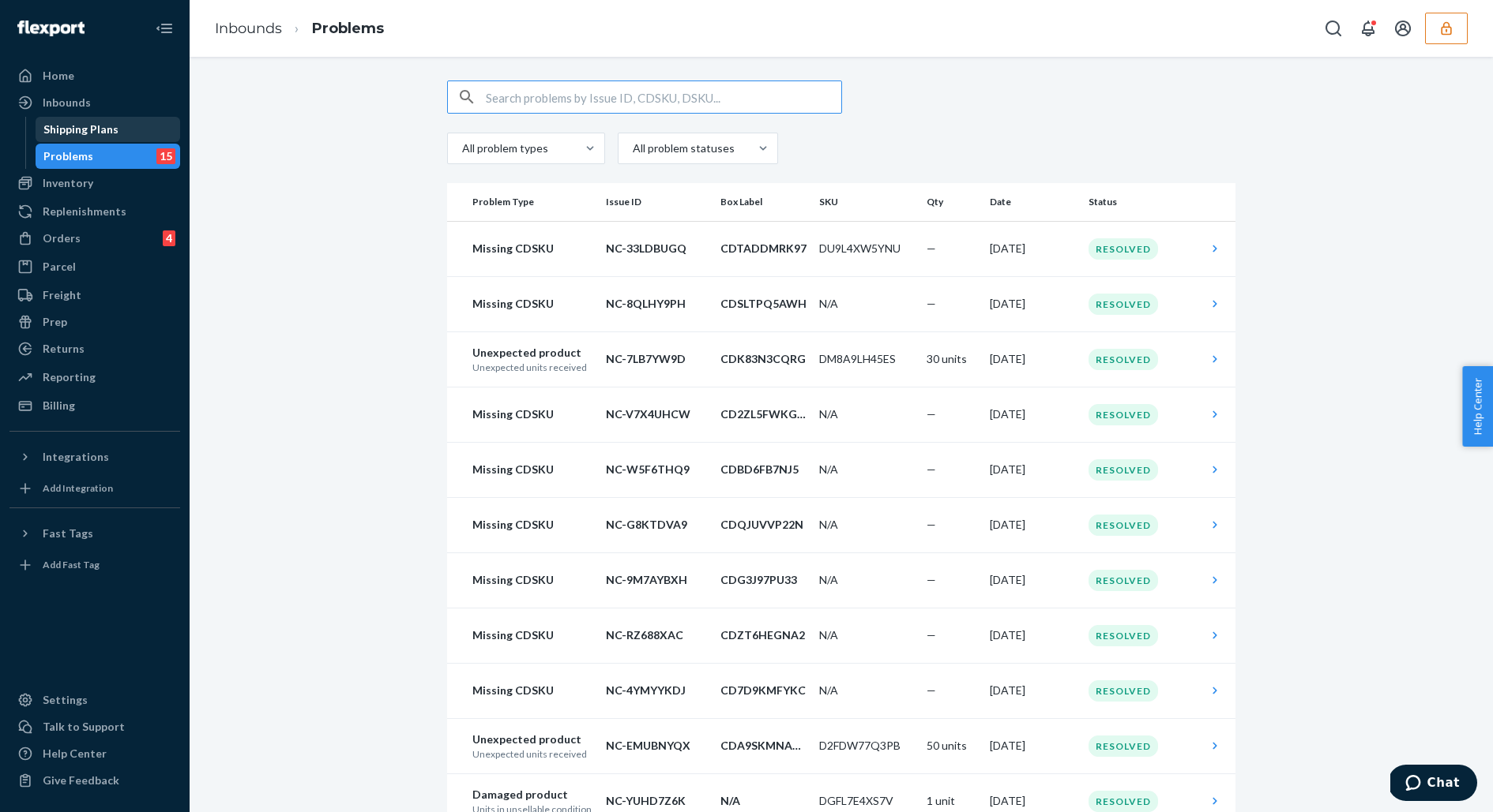
click at [93, 130] on div "Shipping Plans" at bounding box center [80, 129] width 75 height 16
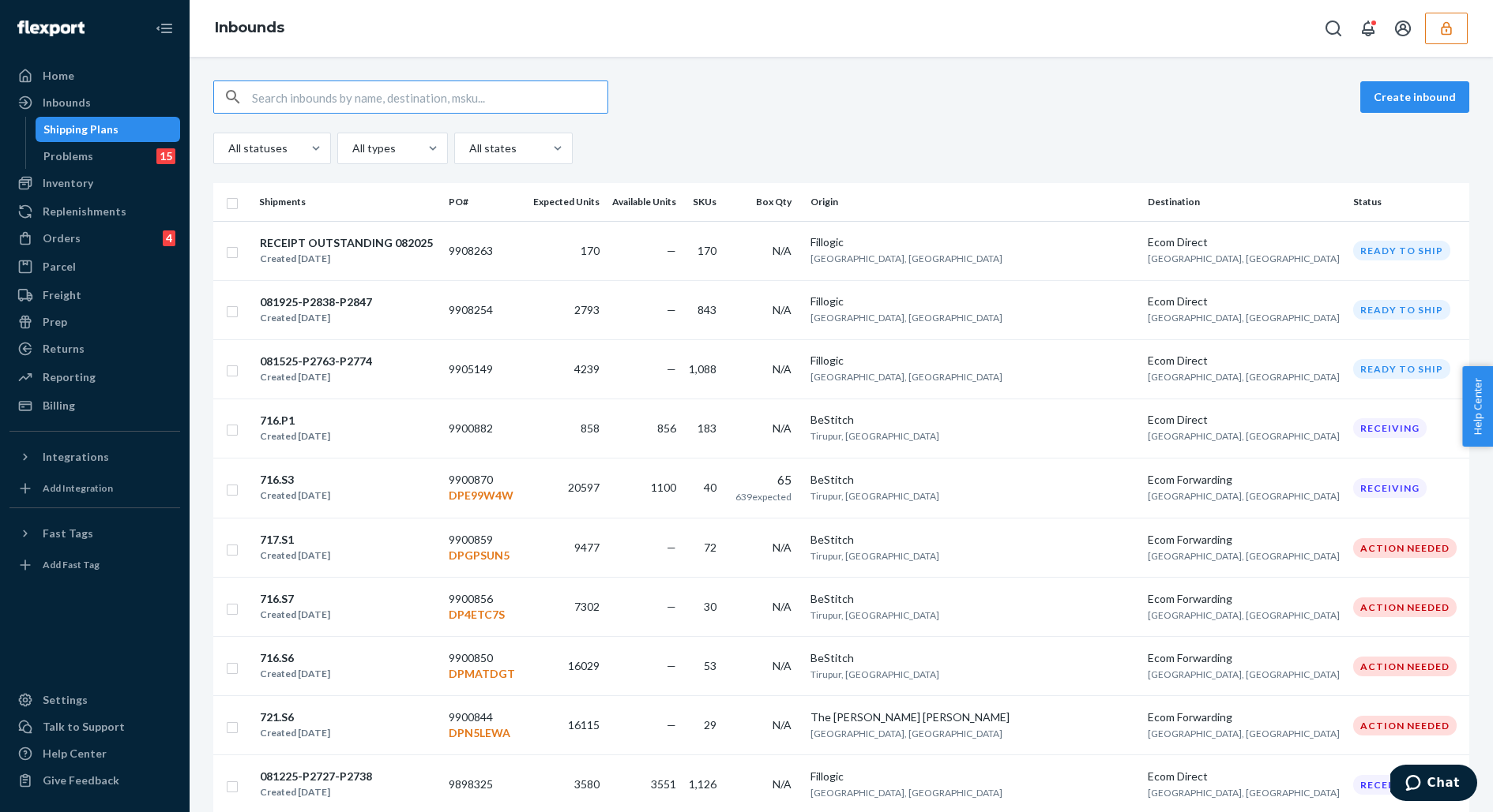
click at [718, 108] on div "Create inbound" at bounding box center [841, 97] width 1255 height 33
click at [1460, 28] on button "button" at bounding box center [1445, 28] width 43 height 32
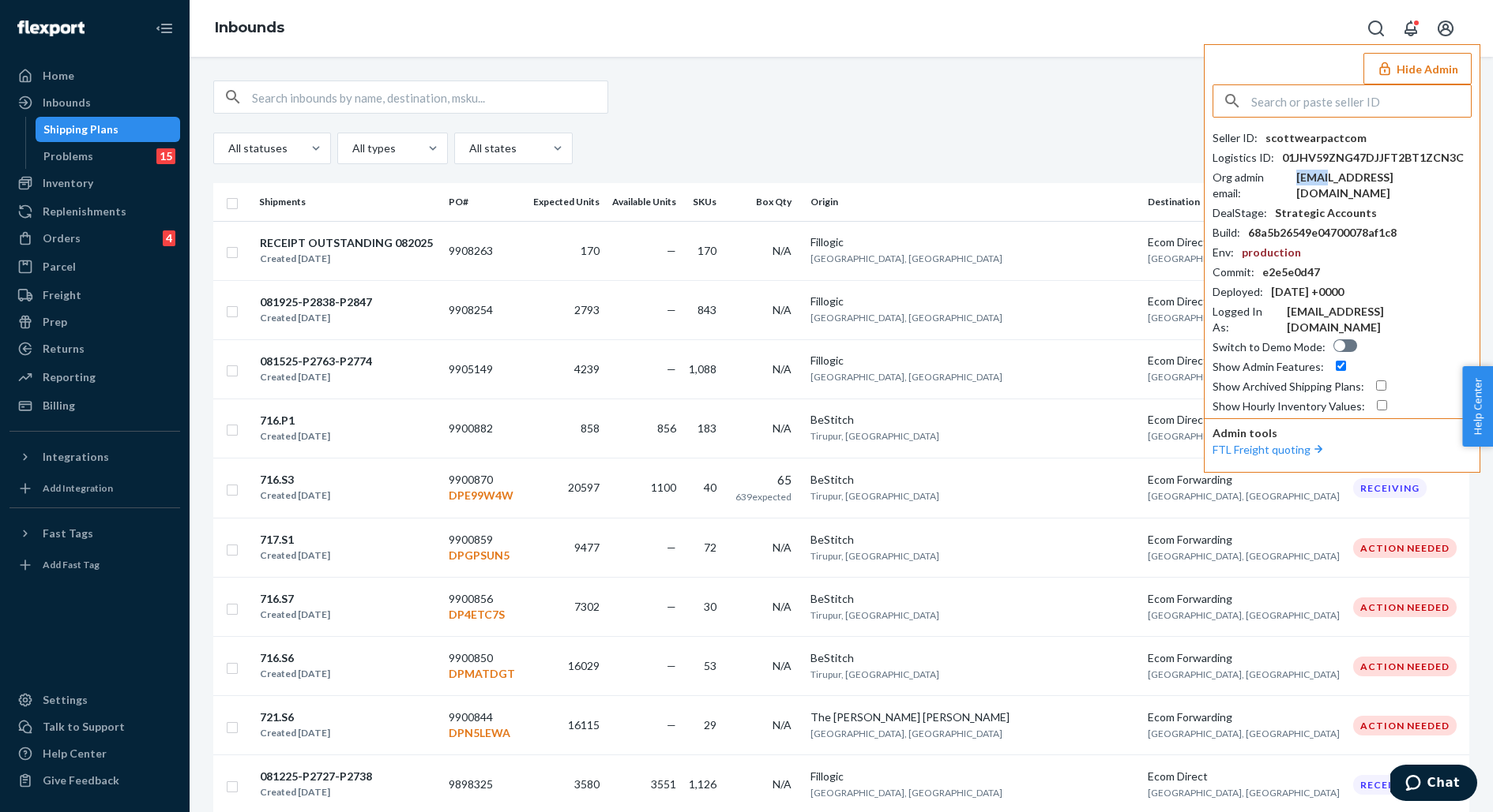
click at [1335, 176] on div "[EMAIL_ADDRESS][DOMAIN_NAME]" at bounding box center [1383, 185] width 175 height 32
click at [1416, 87] on input "text" at bounding box center [1360, 101] width 219 height 32
click at [1416, 82] on button "Hide Admin" at bounding box center [1417, 69] width 109 height 32
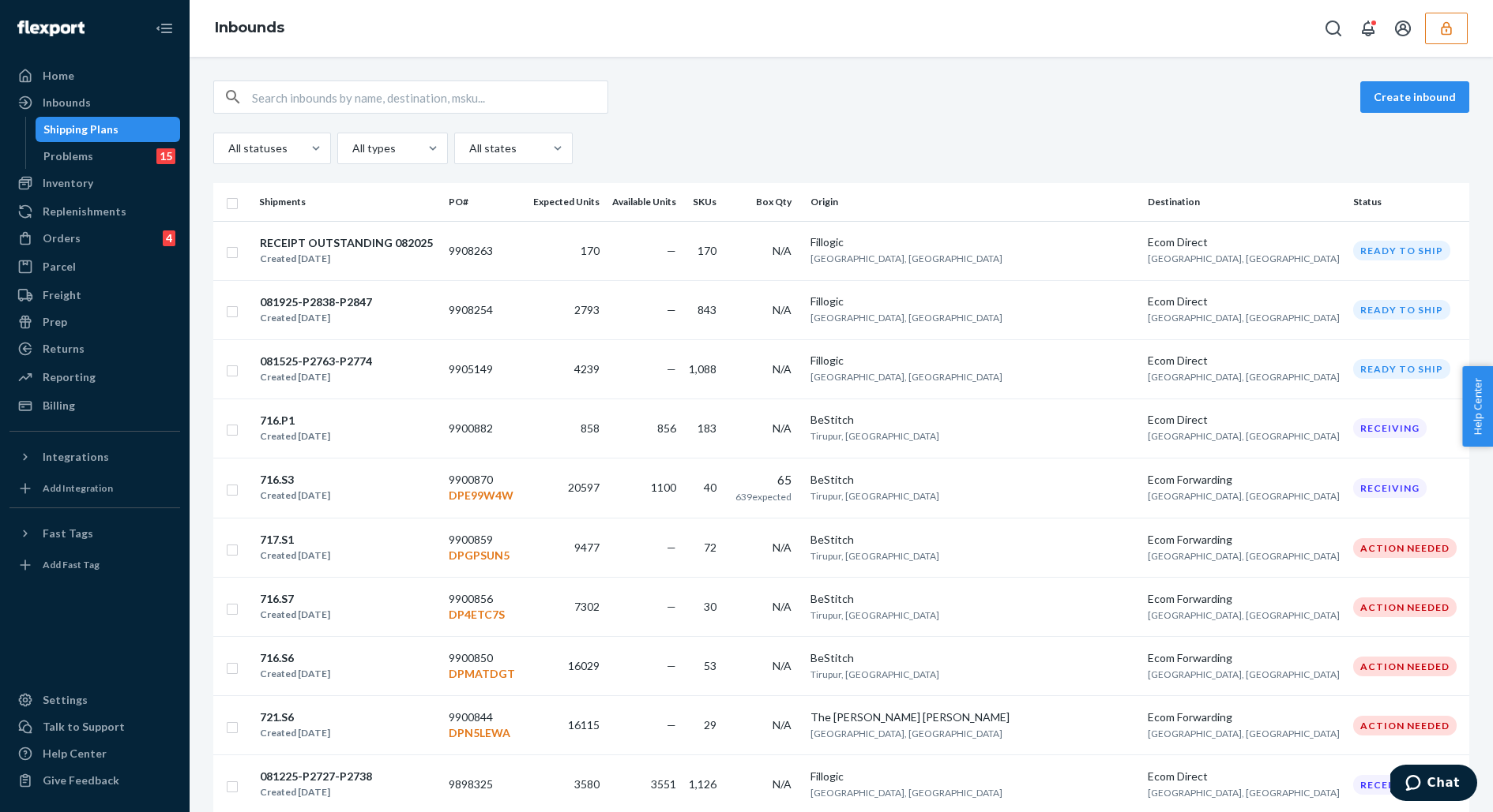
click at [476, 97] on input "text" at bounding box center [429, 97] width 356 height 32
type input "712.p1"
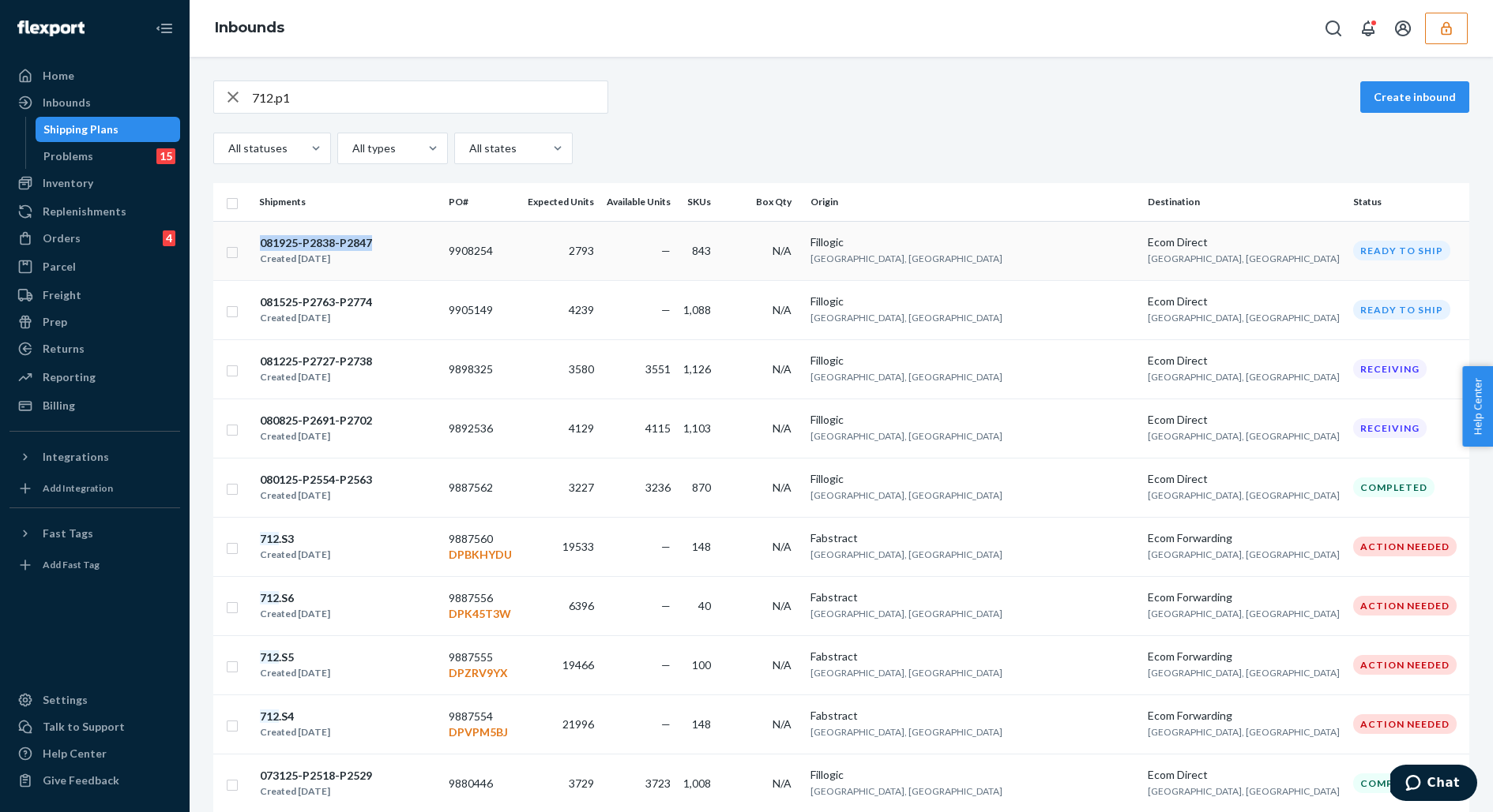
click at [436, 234] on div "081925-P2838-P2847 Created [DATE]" at bounding box center [347, 251] width 176 height 33
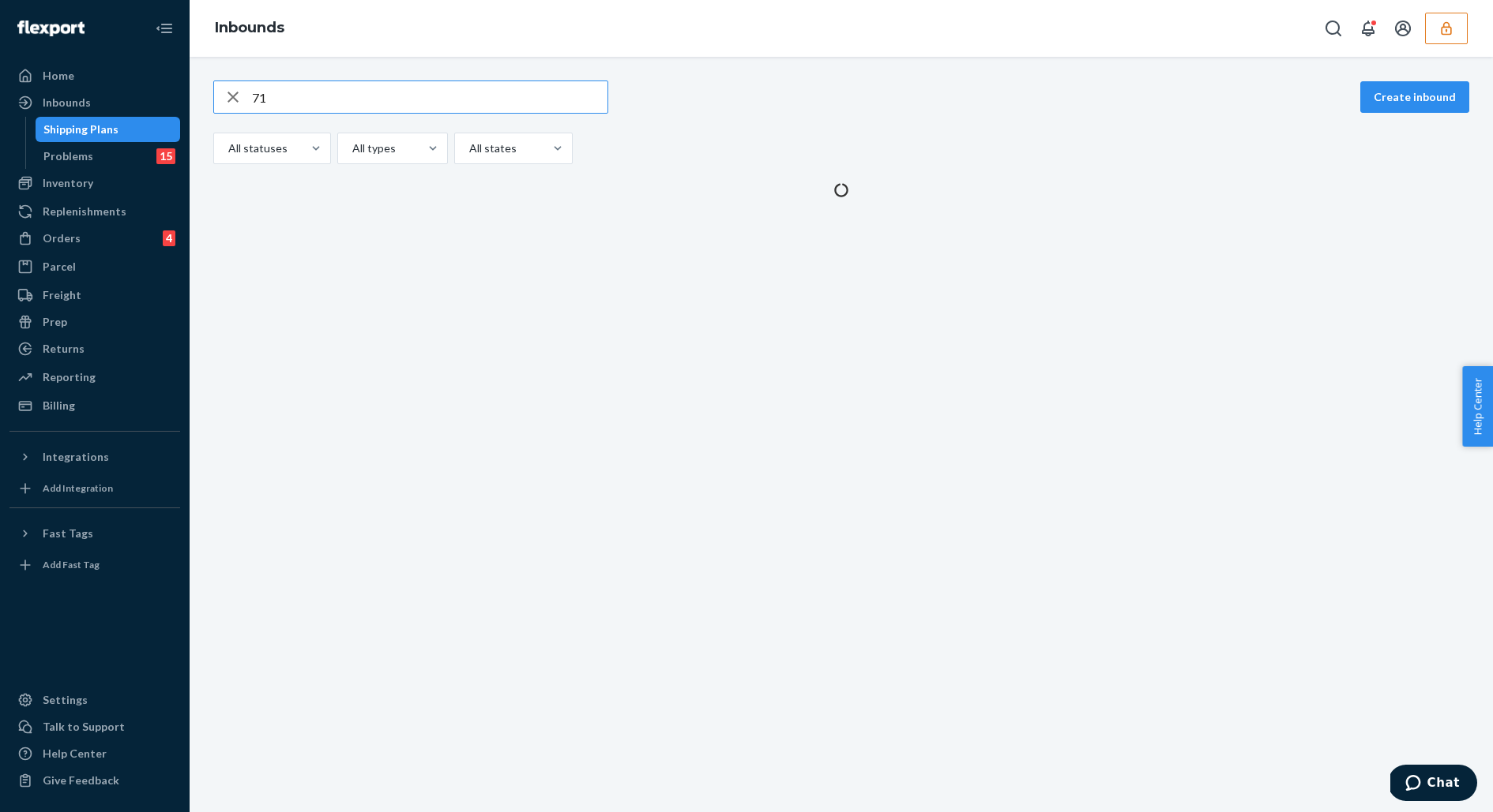
type input "712"
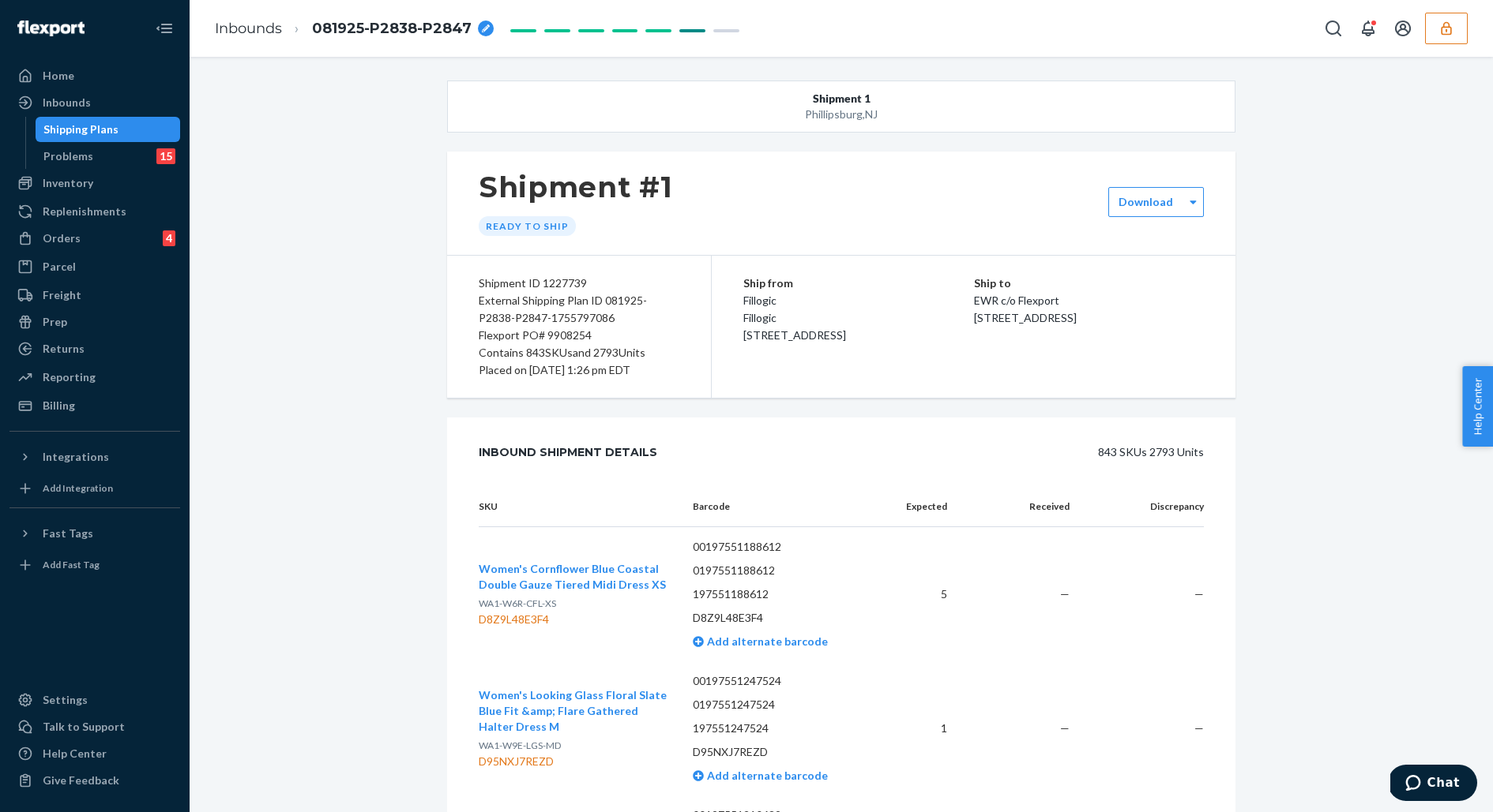
click at [70, 135] on div "Shipping Plans" at bounding box center [80, 129] width 75 height 16
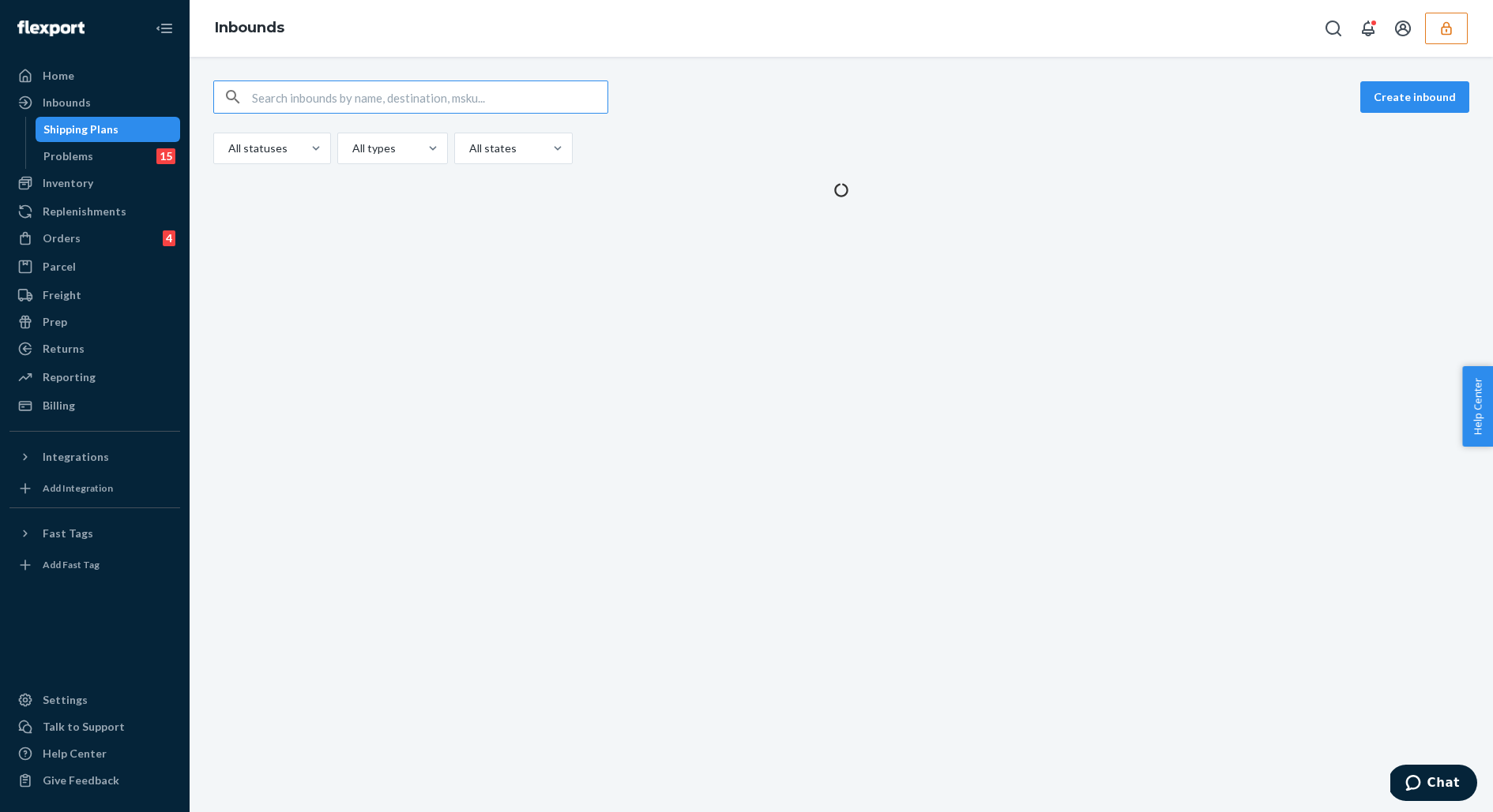
click at [103, 134] on div "Shipping Plans" at bounding box center [80, 129] width 75 height 16
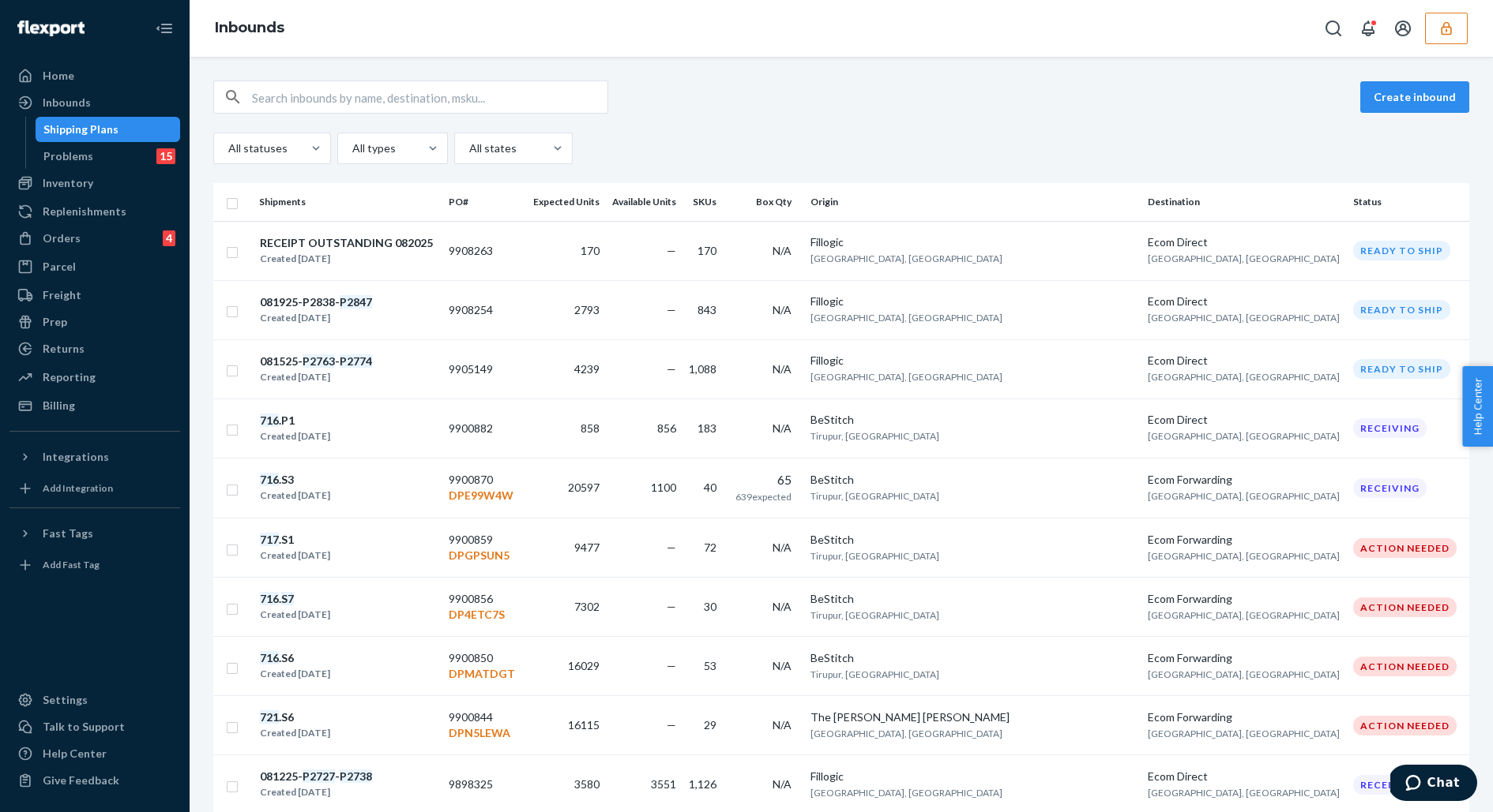
click at [345, 100] on input "text" at bounding box center [429, 97] width 356 height 32
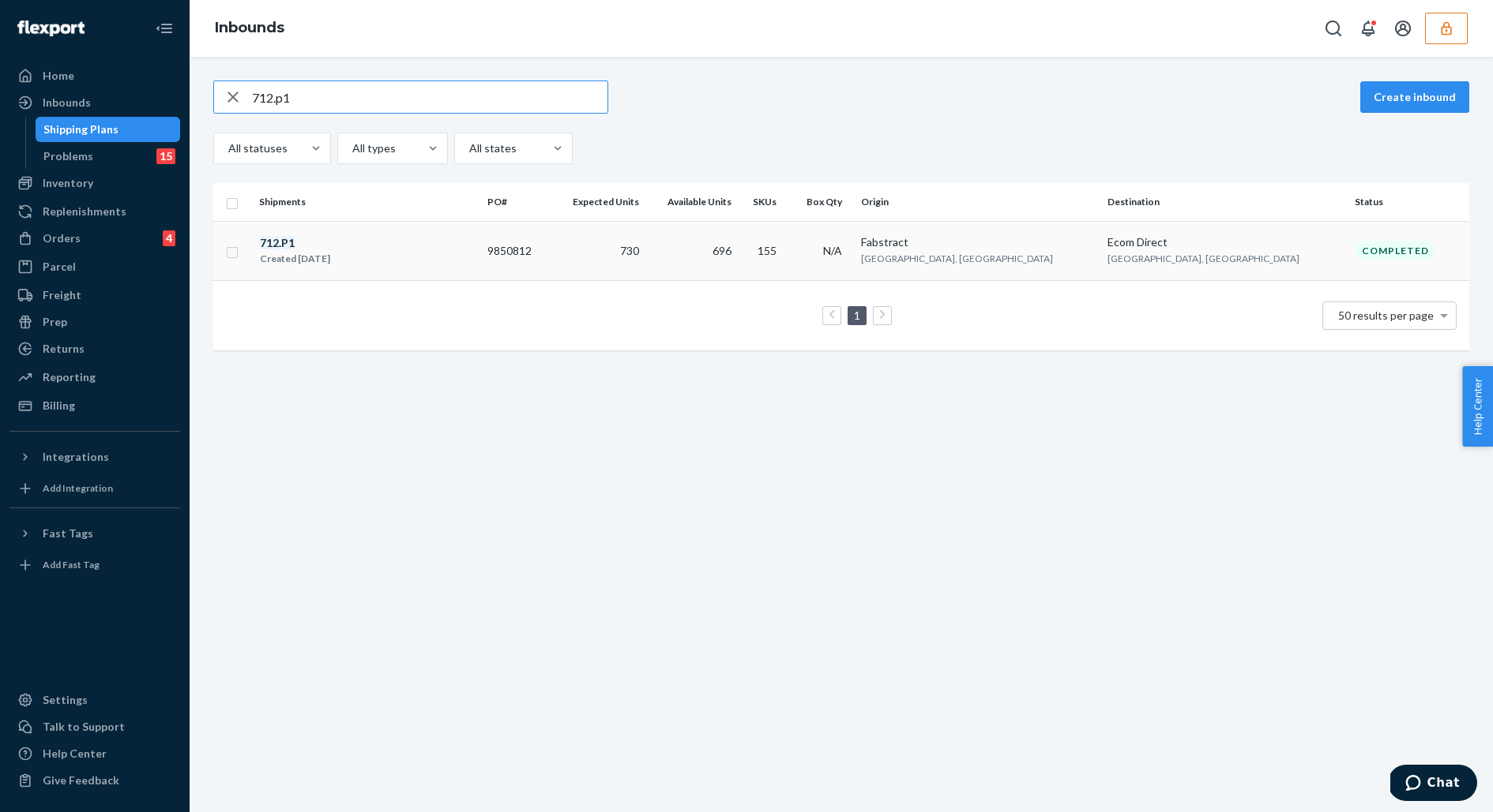
type input "712.p1"
click at [409, 236] on div "712 . P1 Created [DATE]" at bounding box center [366, 251] width 215 height 33
click at [409, 236] on div "712.p1 Create inbound All statuses All types All states Shipments PO# Expected …" at bounding box center [841, 435] width 1303 height 756
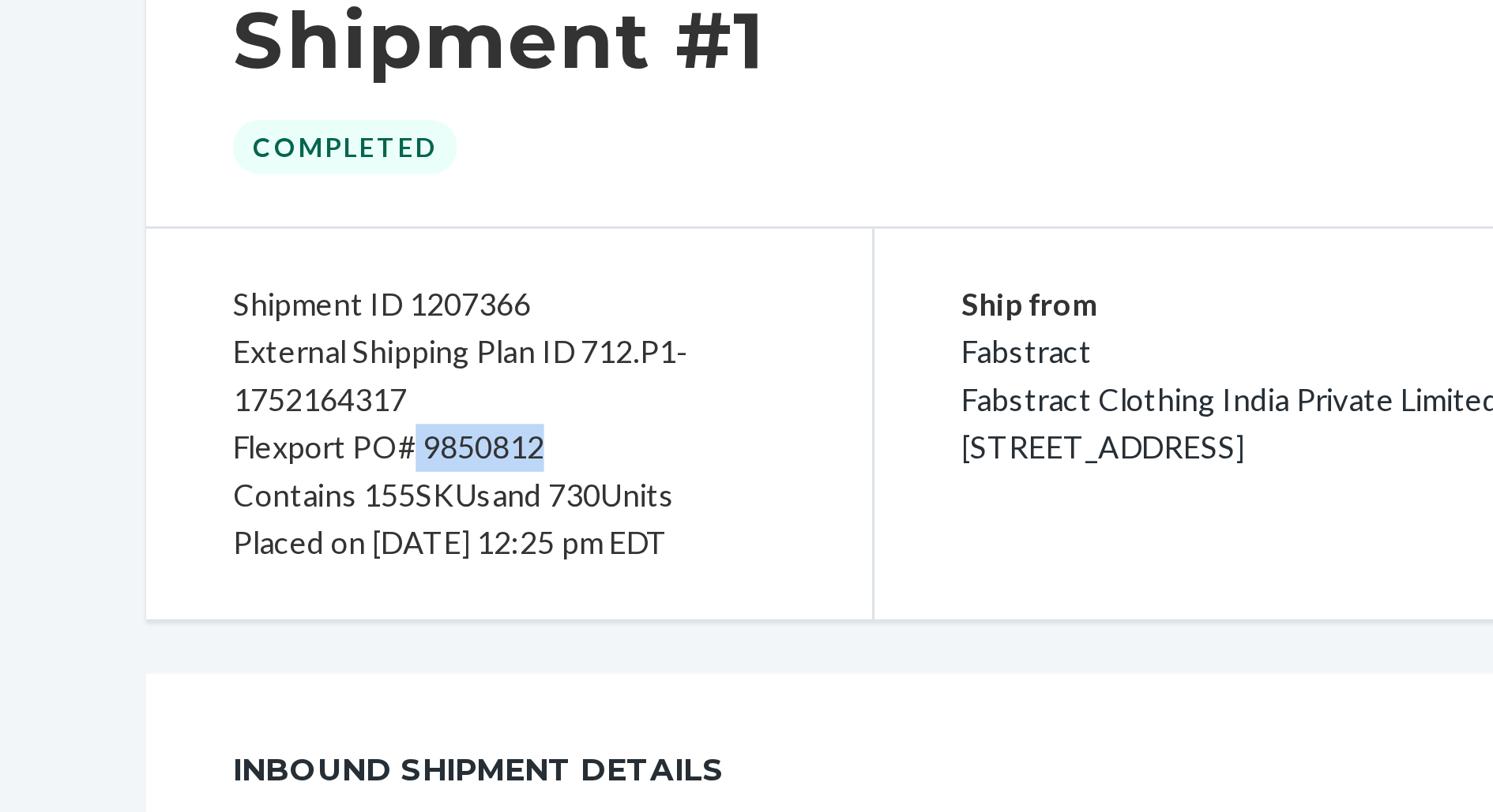
drag, startPoint x: 596, startPoint y: 338, endPoint x: 544, endPoint y: 333, distance: 52.2
click at [544, 333] on div "Flexport PO# 9850812" at bounding box center [579, 335] width 201 height 17
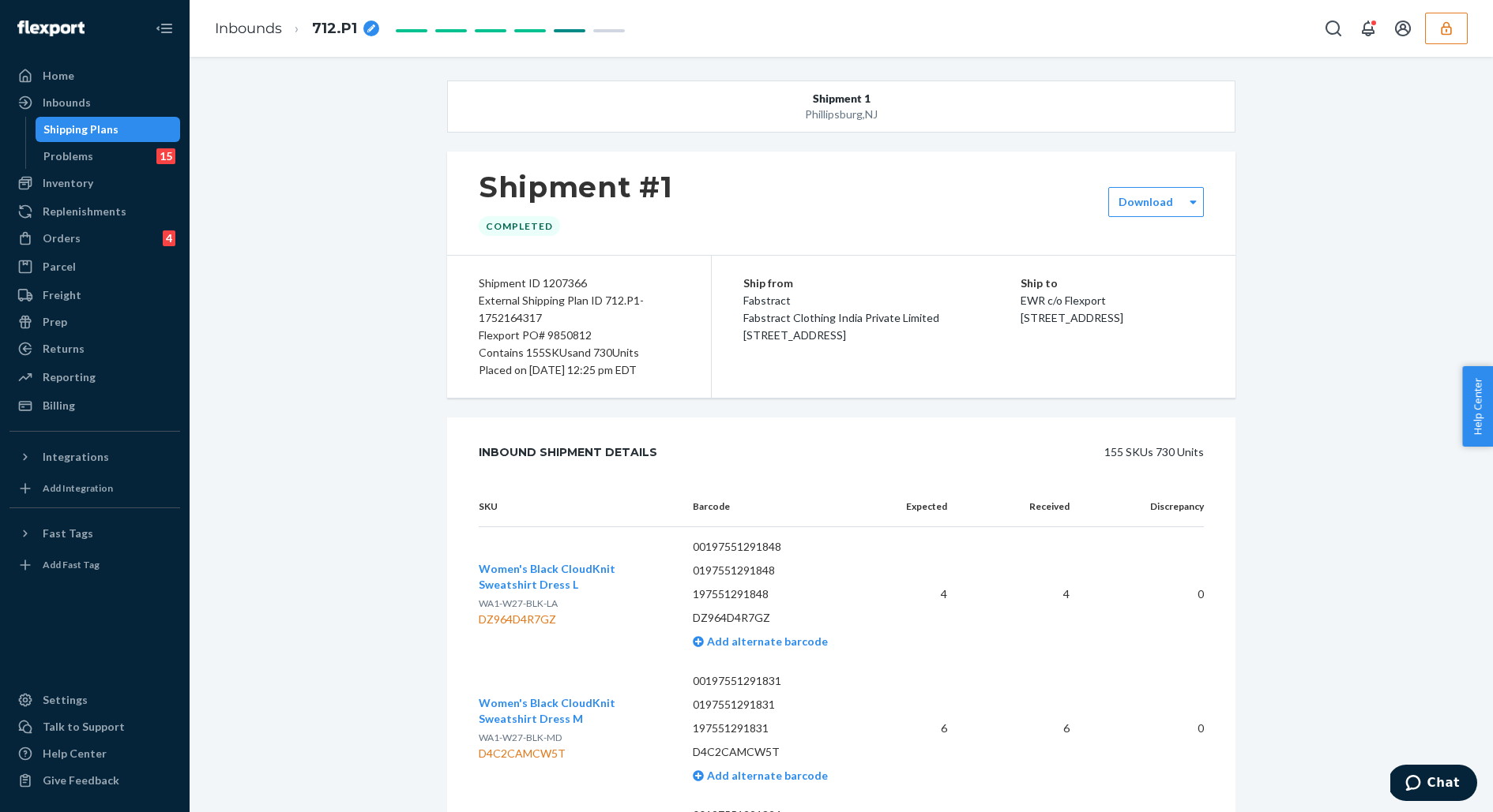
click at [623, 317] on div "External Shipping Plan ID 712.P1-1752164317" at bounding box center [579, 309] width 201 height 35
drag, startPoint x: 479, startPoint y: 224, endPoint x: 577, endPoint y: 224, distance: 98.0
click at [577, 224] on div "Shipment #1 Completed" at bounding box center [576, 203] width 194 height 66
click at [646, 427] on div "Inbound Shipment Details 155 SKUs 730 Units" at bounding box center [841, 453] width 788 height 70
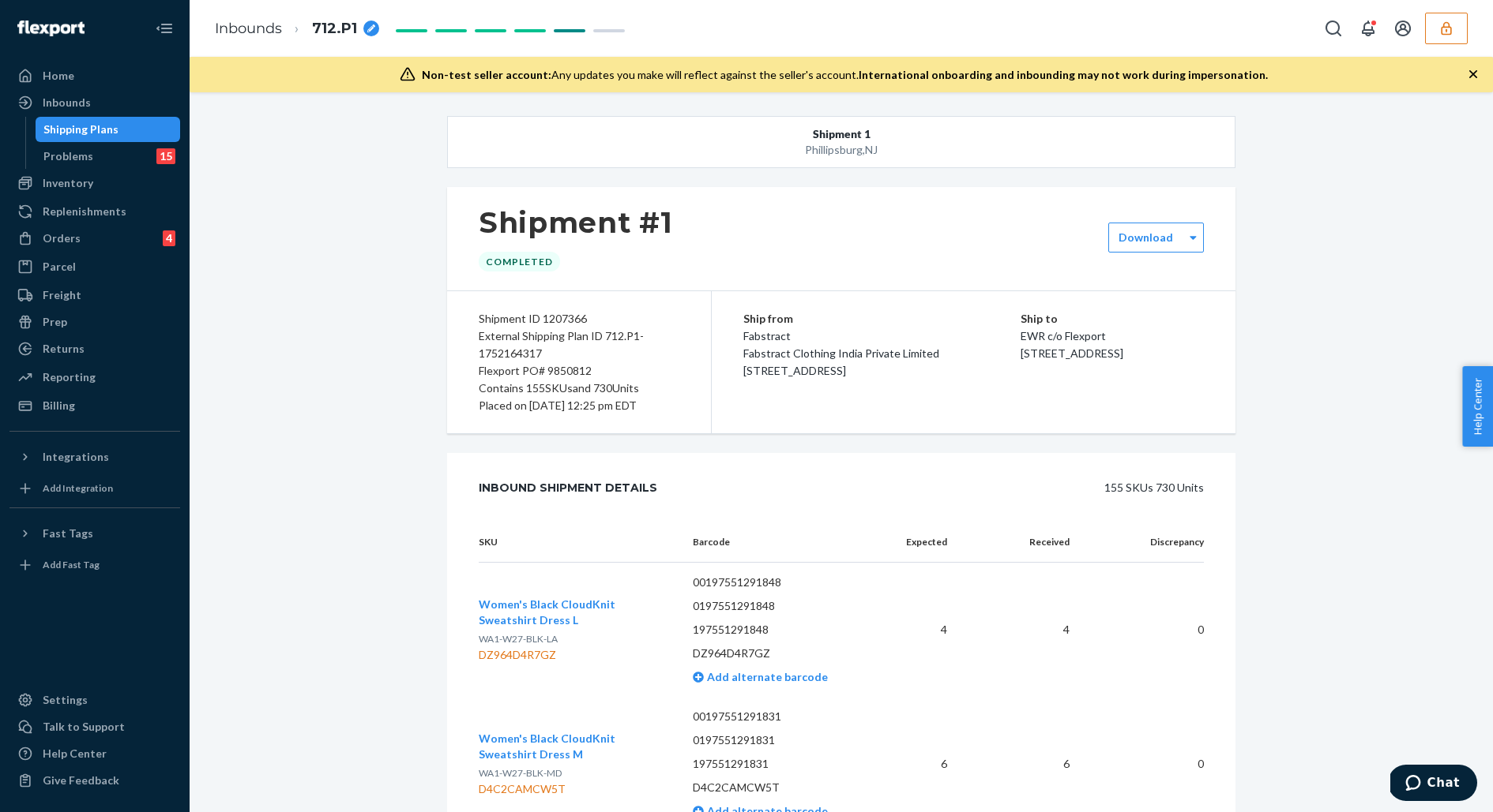
click at [121, 129] on div "Shipping Plans" at bounding box center [108, 129] width 143 height 22
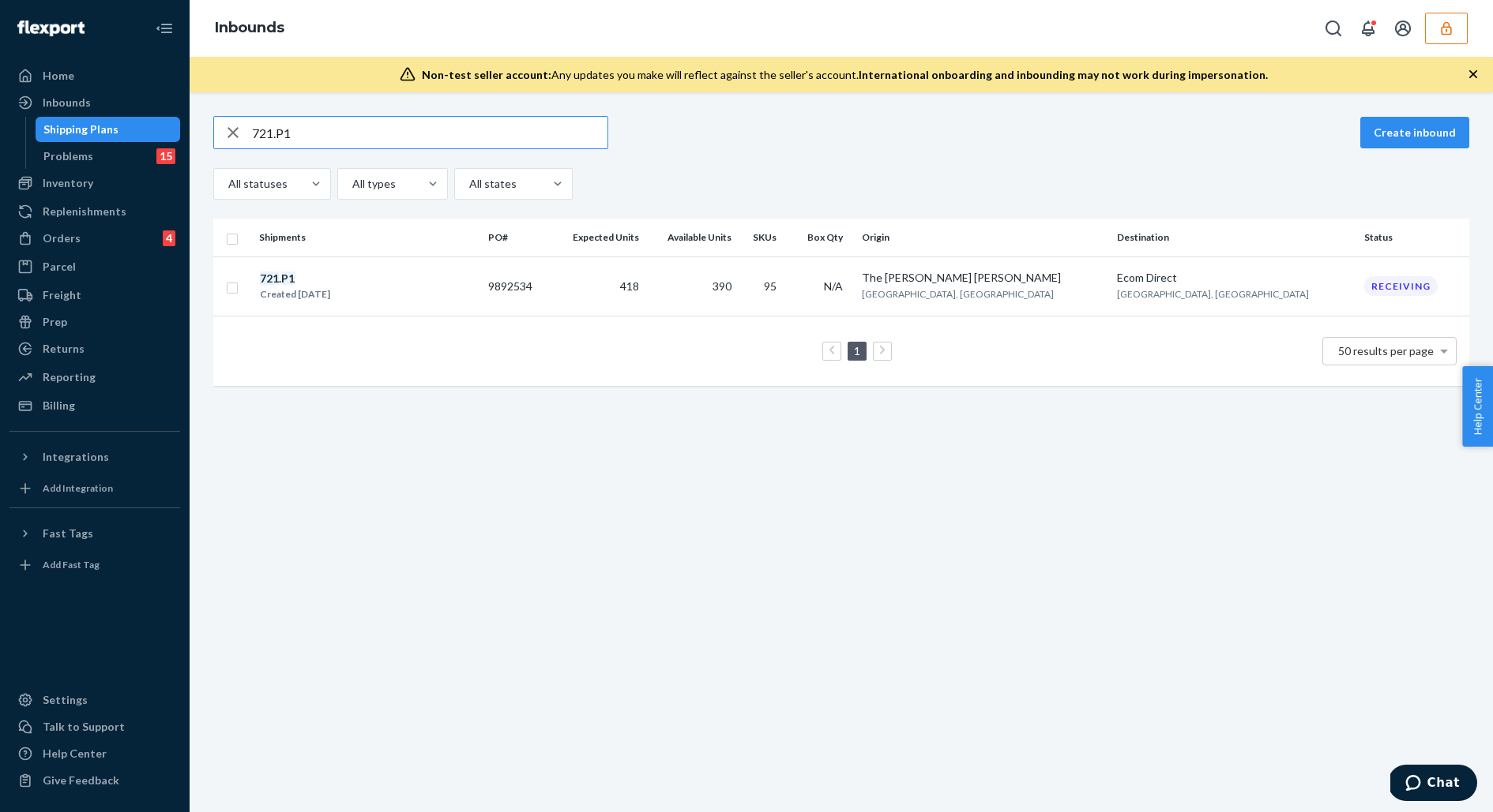
click at [1436, 45] on div "Inbounds" at bounding box center [841, 28] width 1303 height 57
click at [1437, 38] on button "button" at bounding box center [1445, 28] width 43 height 32
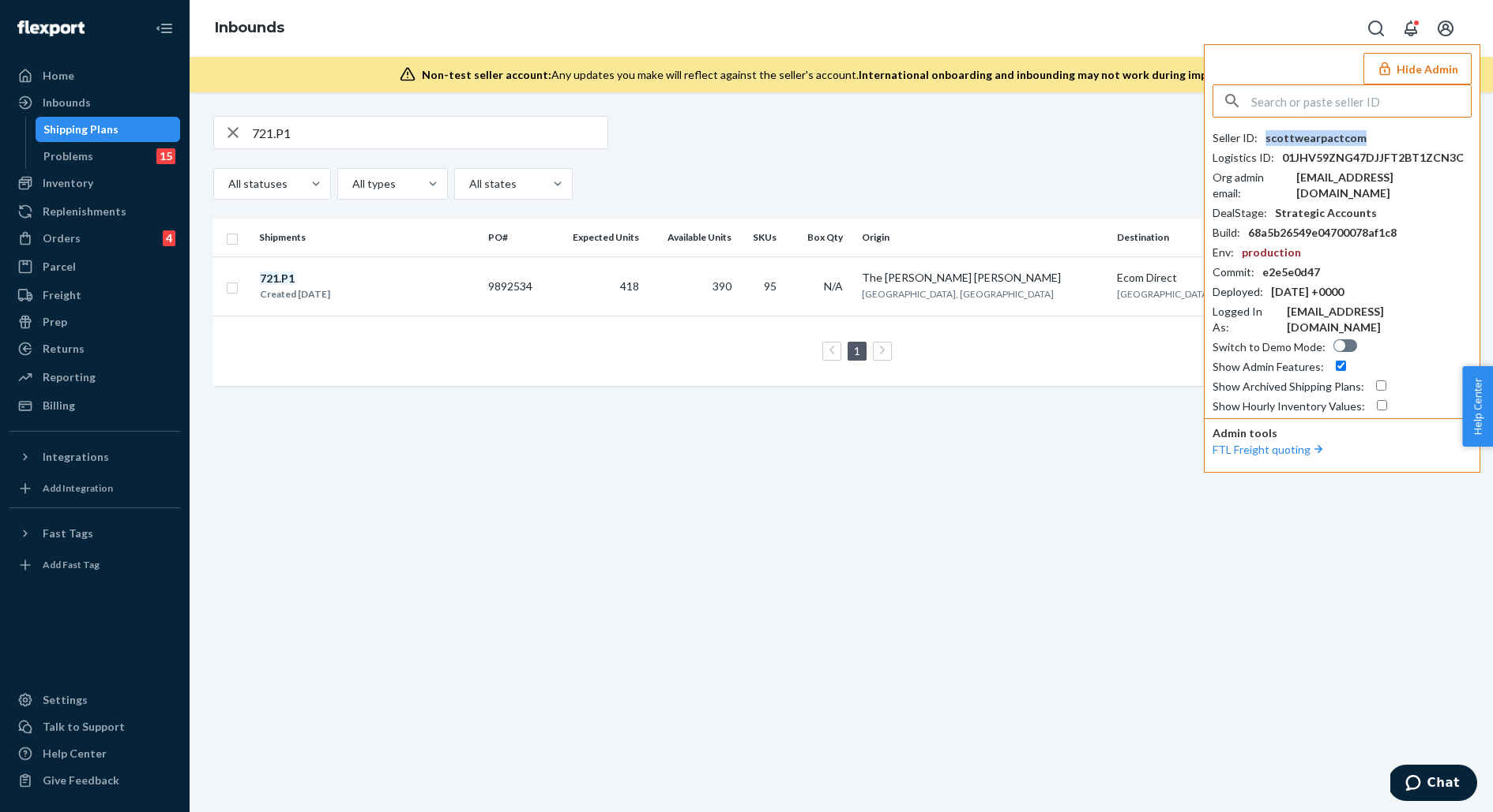
click at [1299, 130] on div "scottwearpactcom" at bounding box center [1316, 138] width 101 height 16
click at [370, 131] on input "721.P1" at bounding box center [429, 133] width 356 height 32
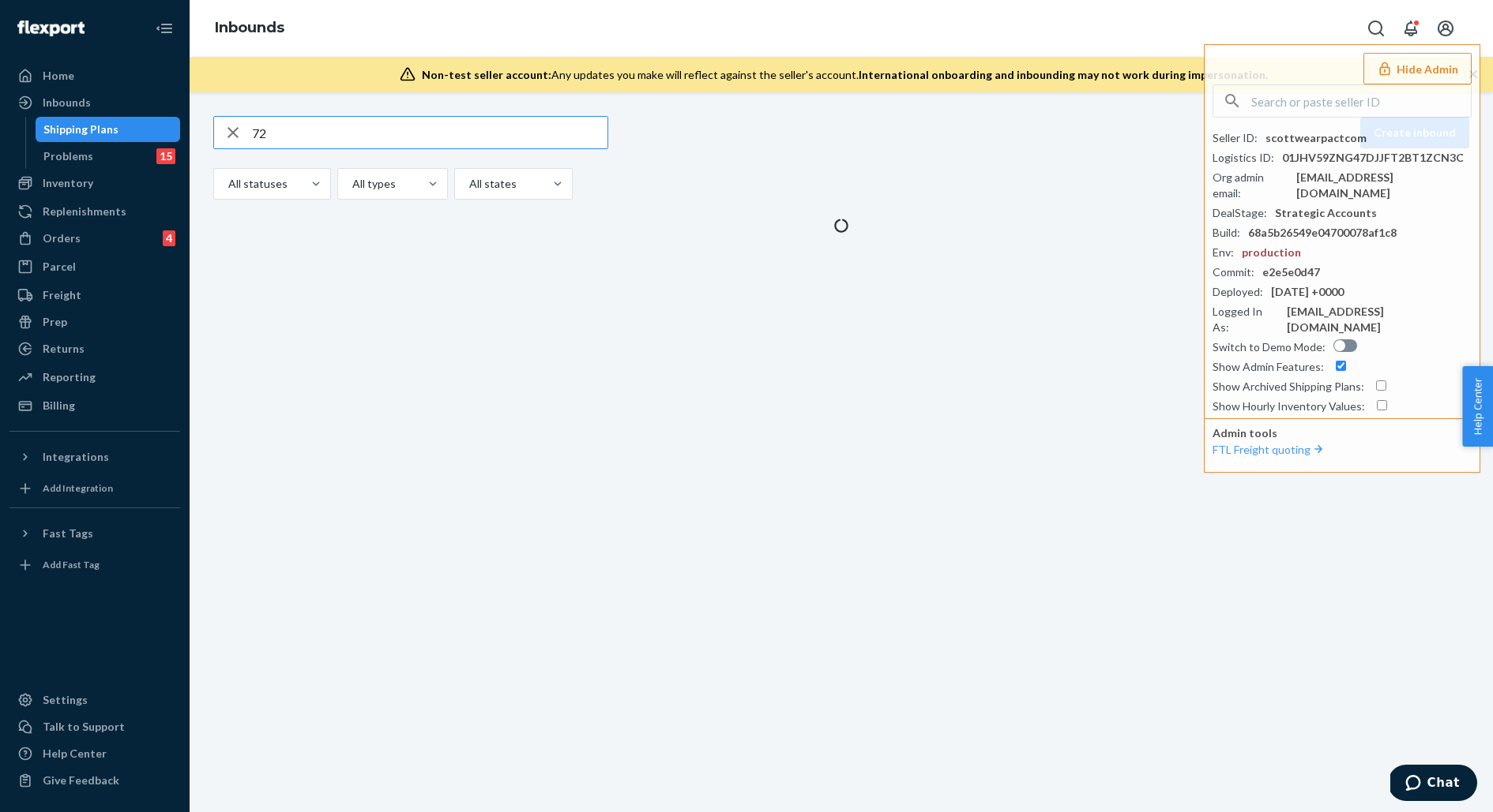
type input "7"
paste input "https://metabase.deliverr.com/question/57697-shipping-plan-receive-summary-v2-f…"
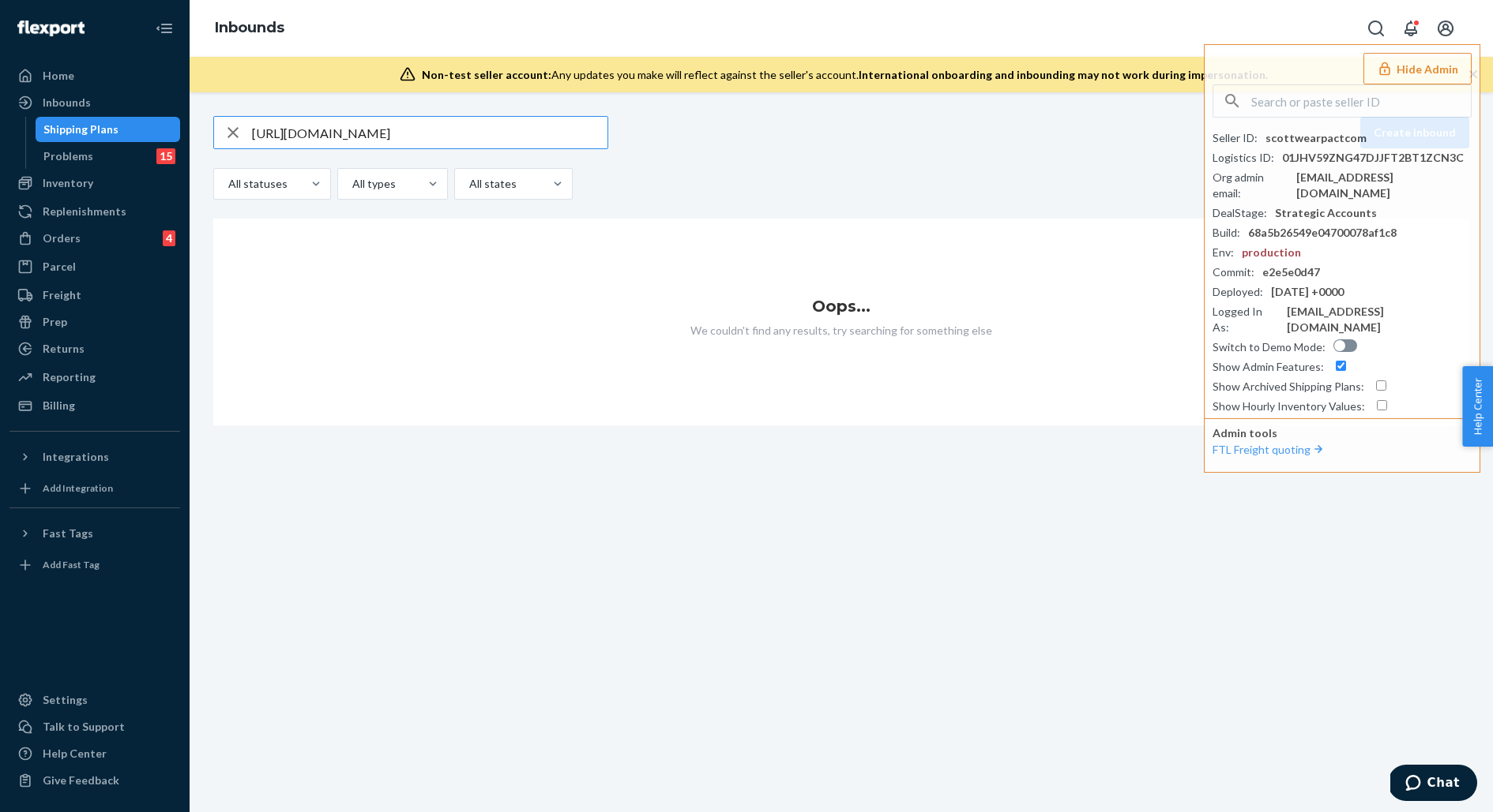
type input "https://metabase.deliverr.com/question/57697-shipping-plan-receive-summary-v2-f…"
